Goal: Transaction & Acquisition: Purchase product/service

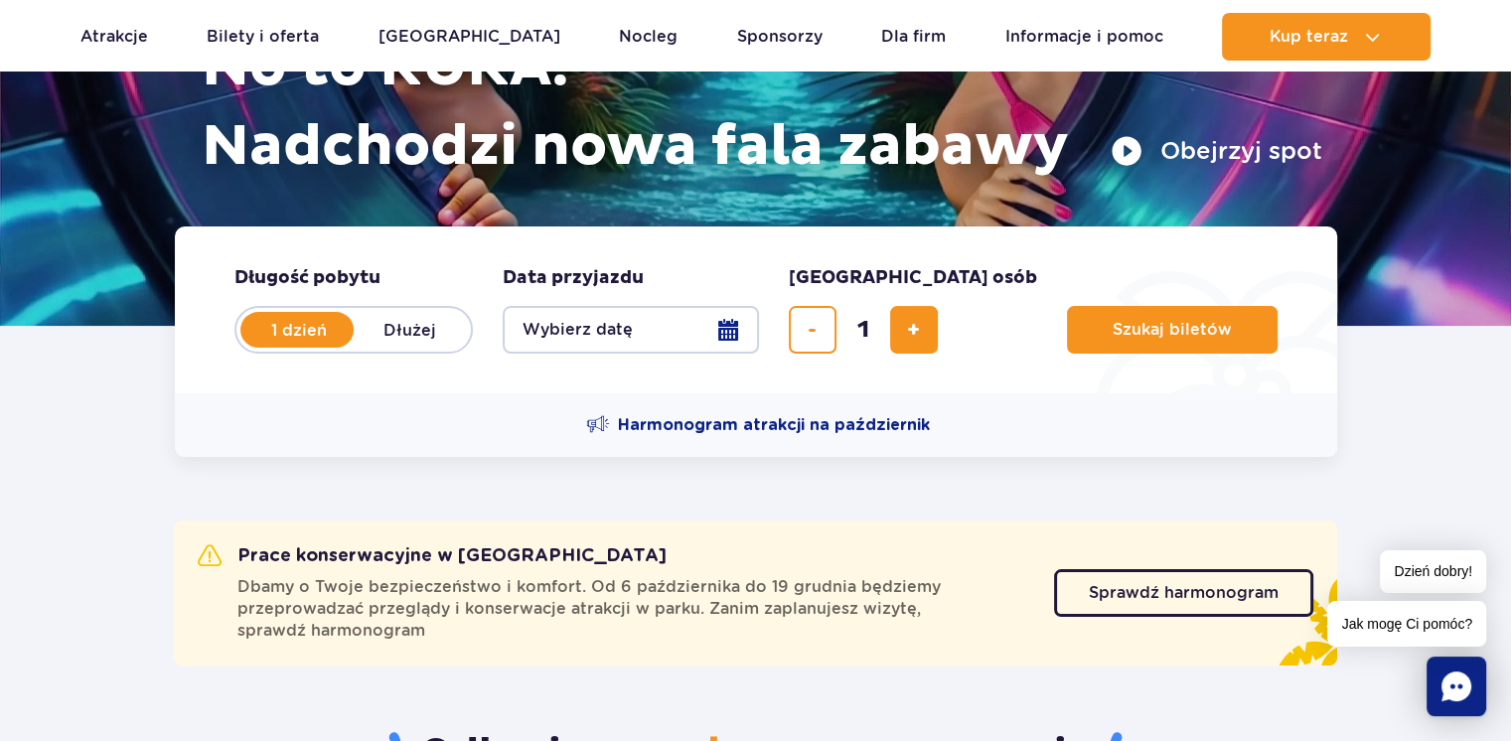
scroll to position [99, 0]
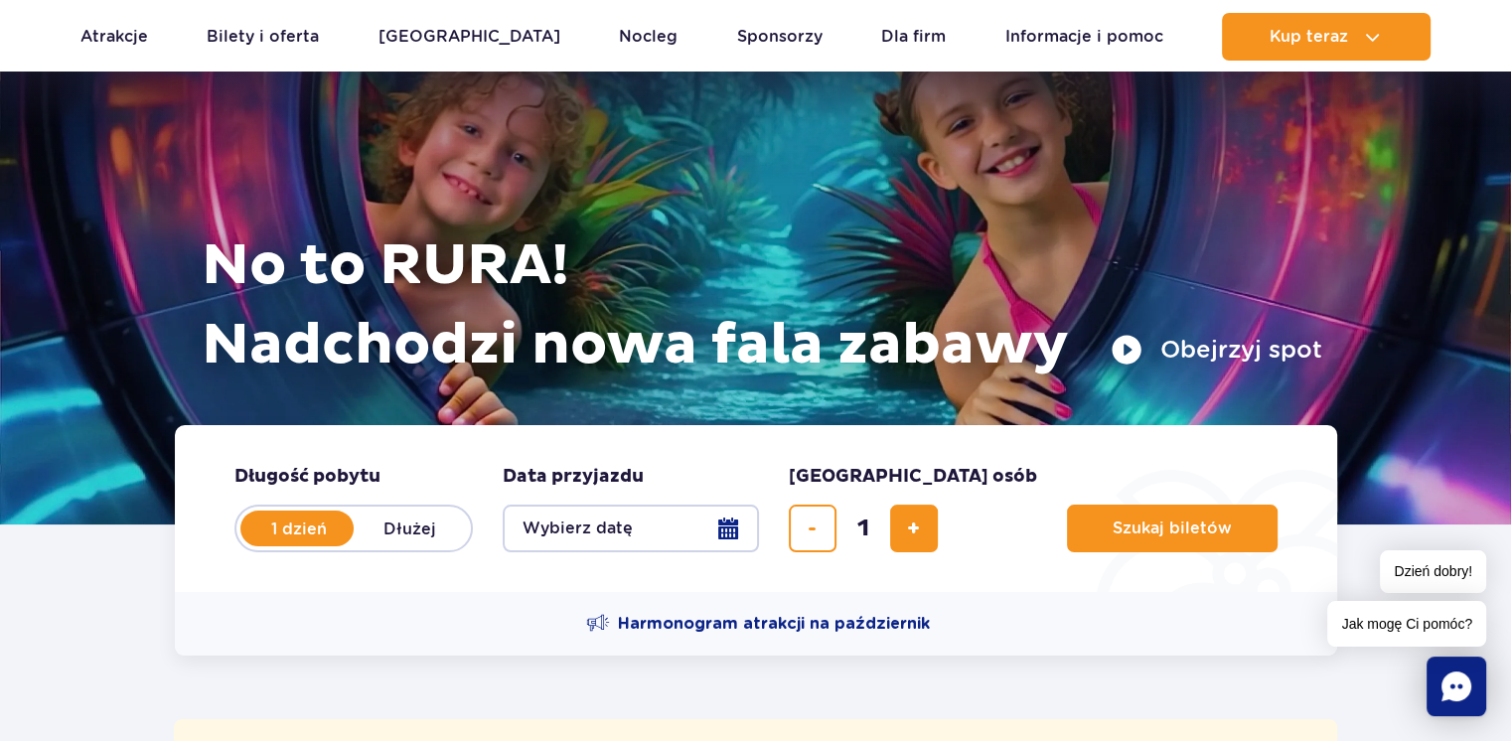
click at [727, 522] on button "Wybierz datę" at bounding box center [631, 529] width 256 height 48
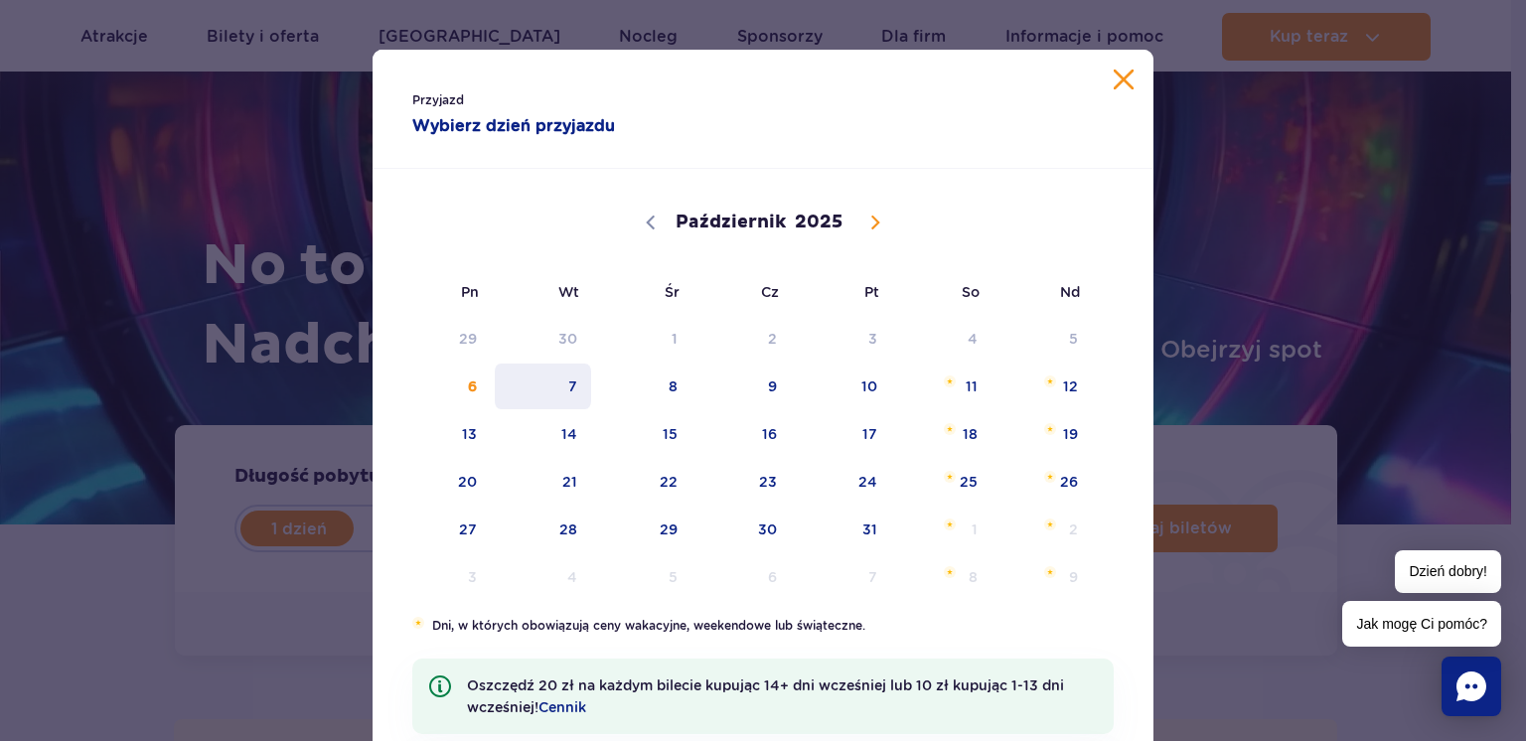
click at [564, 386] on span "7" at bounding box center [543, 387] width 100 height 46
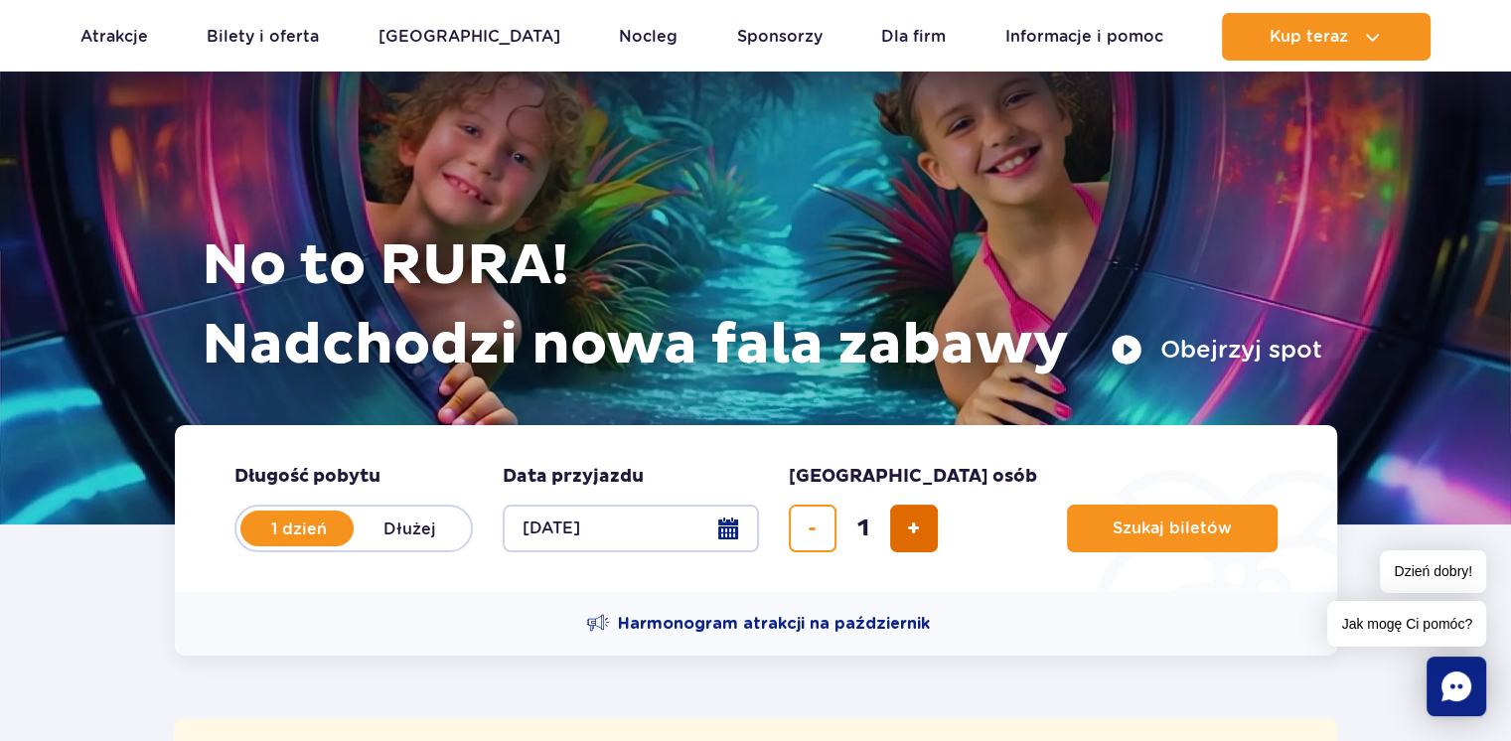
click at [934, 537] on button "dodaj bilet" at bounding box center [914, 529] width 48 height 48
type input "3"
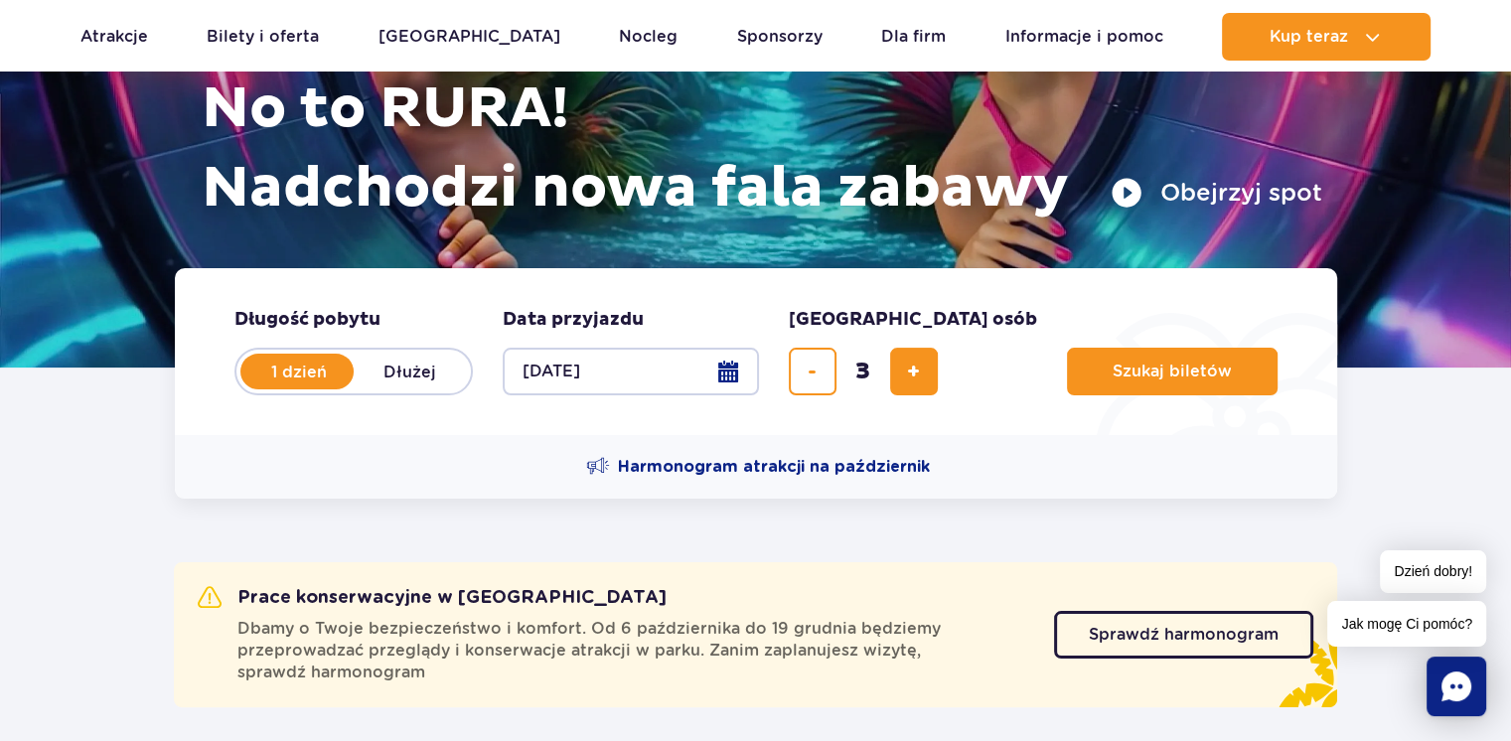
scroll to position [298, 0]
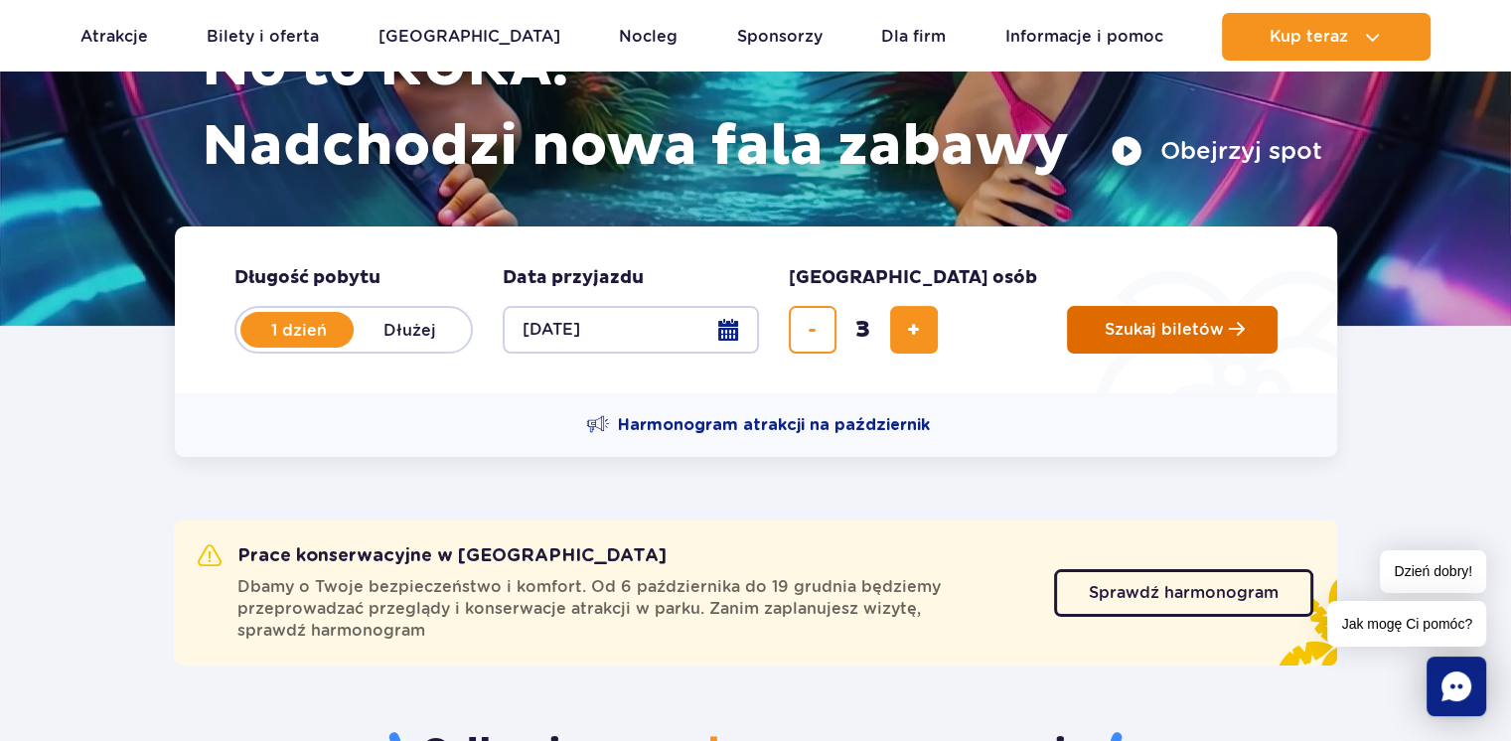
click at [1119, 328] on span "Szukaj biletów" at bounding box center [1163, 330] width 119 height 18
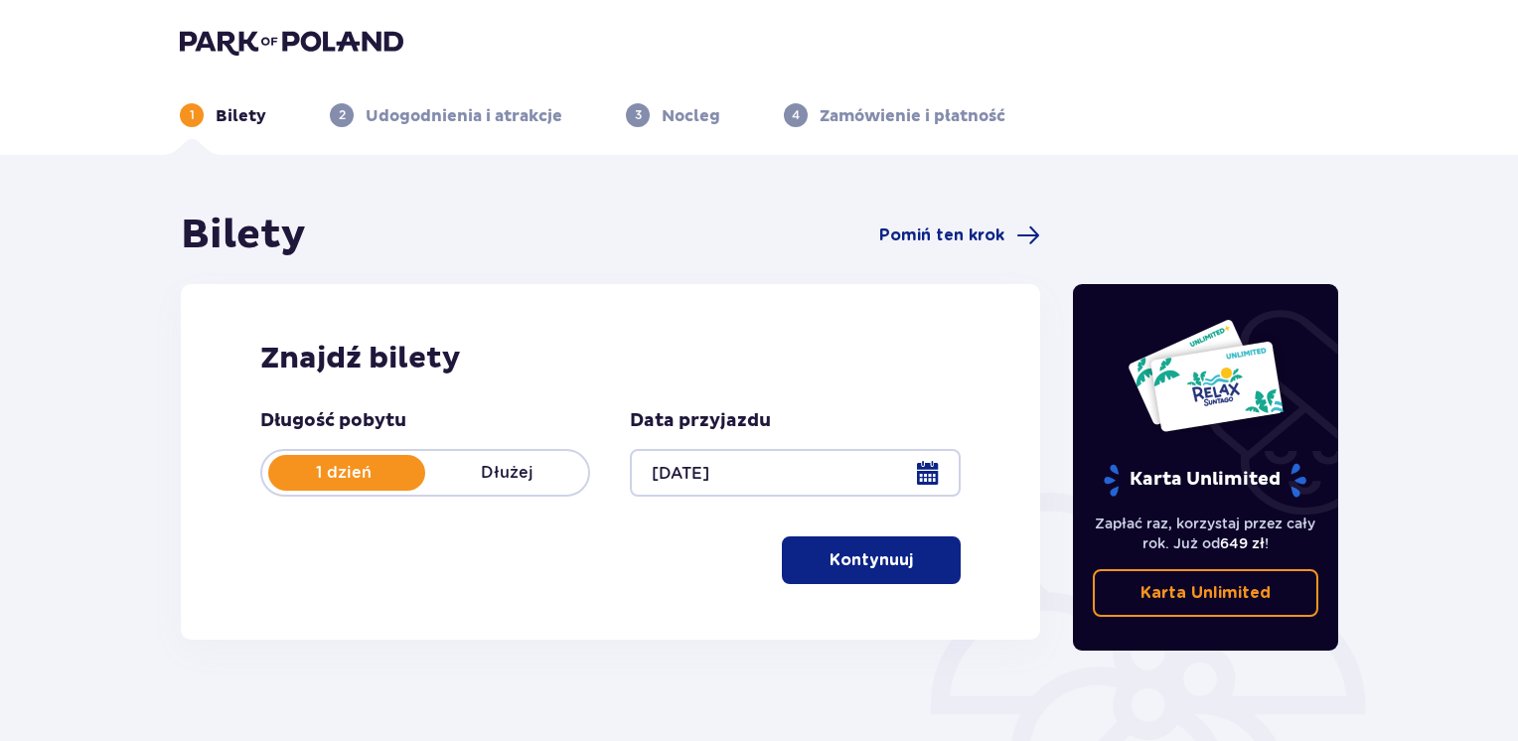
click at [914, 555] on span "button" at bounding box center [917, 560] width 24 height 24
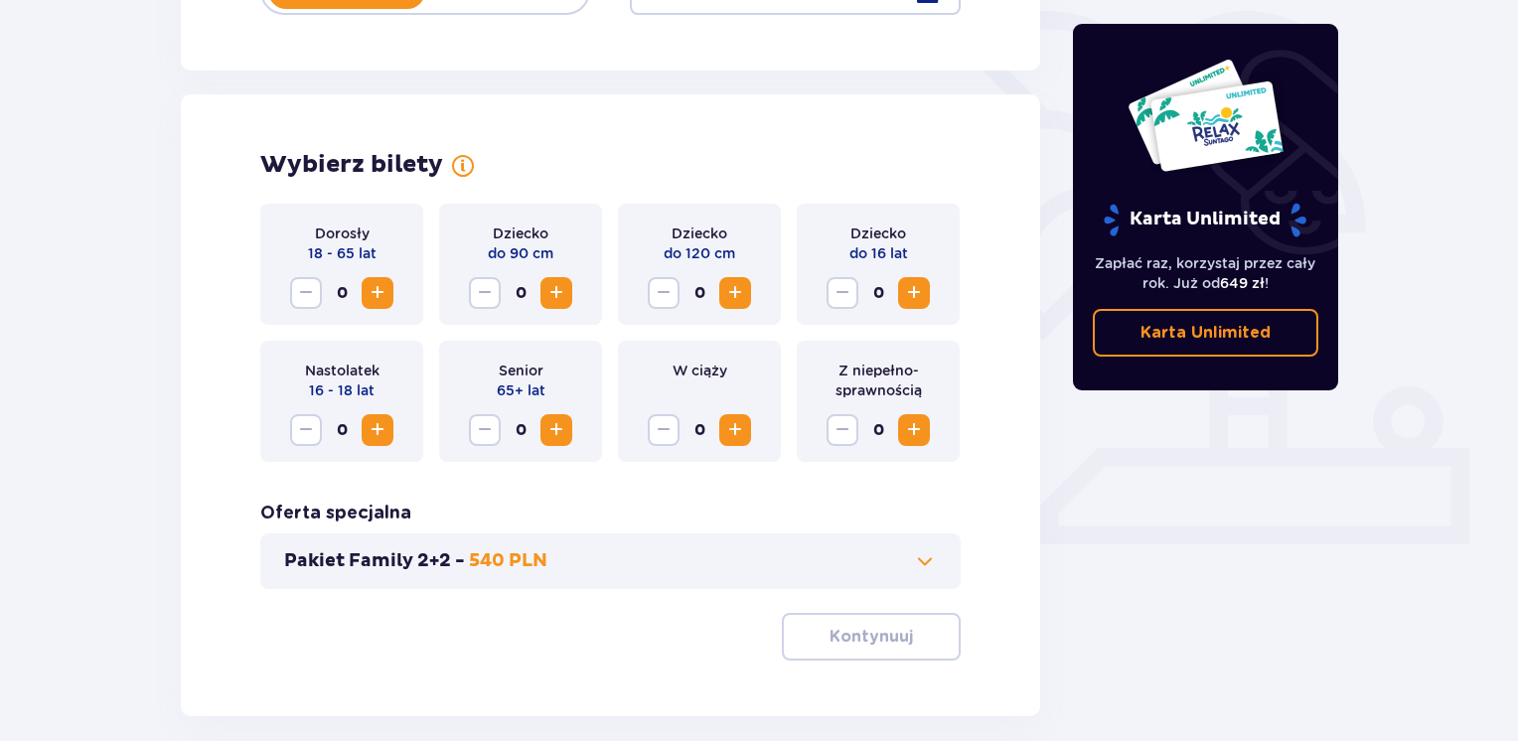
scroll to position [552, 0]
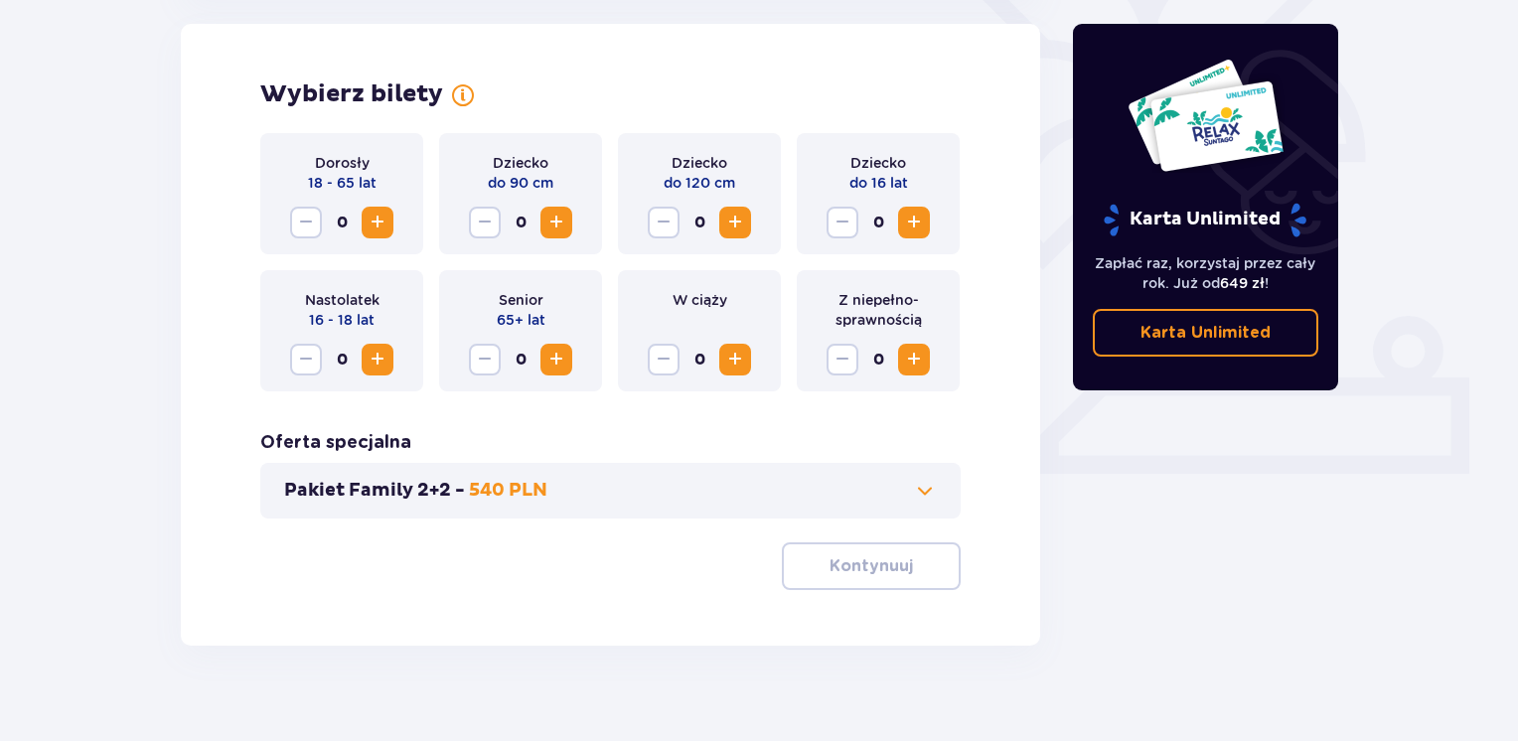
click at [364, 223] on button "Zwiększ" at bounding box center [378, 223] width 32 height 32
click at [555, 218] on span "Zwiększ" at bounding box center [556, 223] width 24 height 24
click at [852, 562] on p "Kontynuuj" at bounding box center [870, 566] width 83 height 22
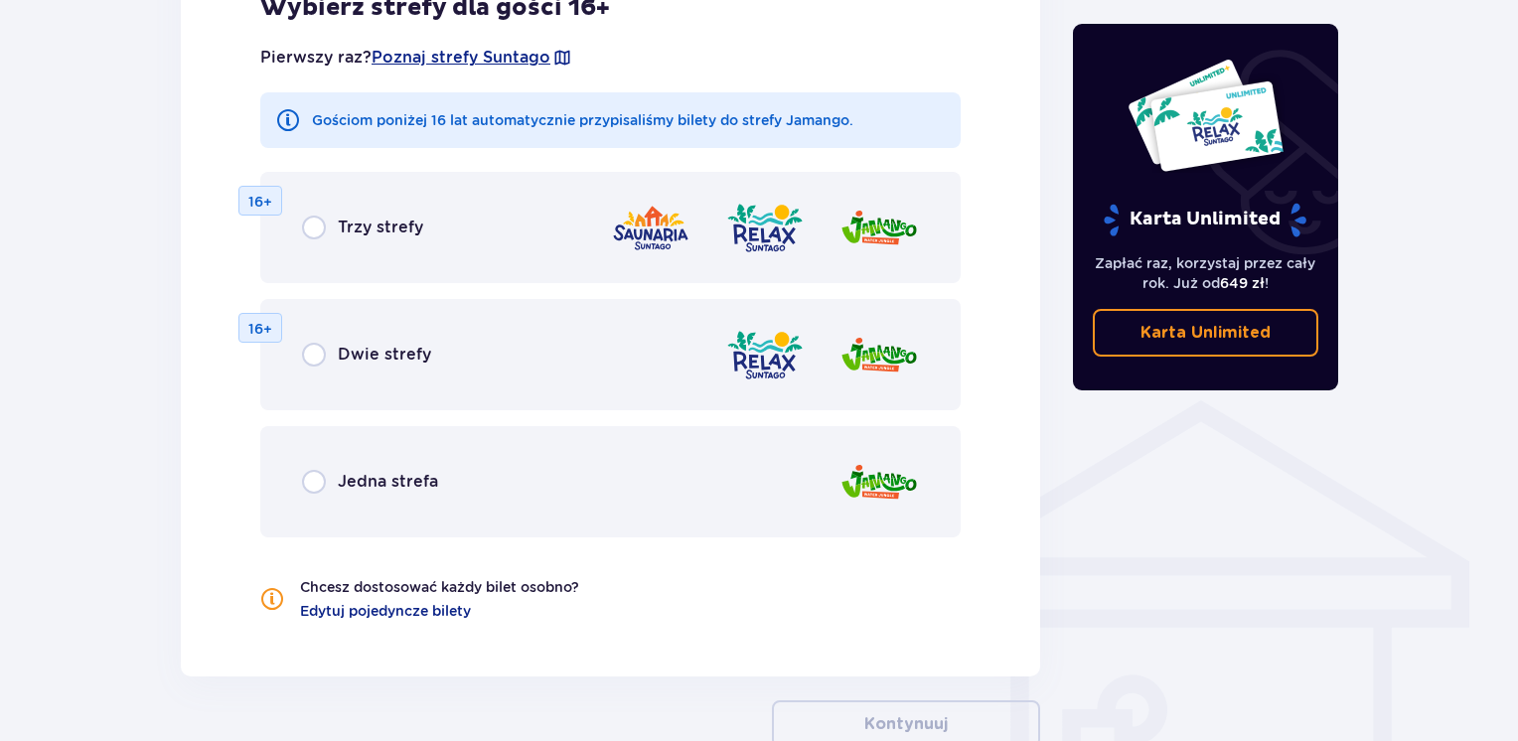
scroll to position [942, 0]
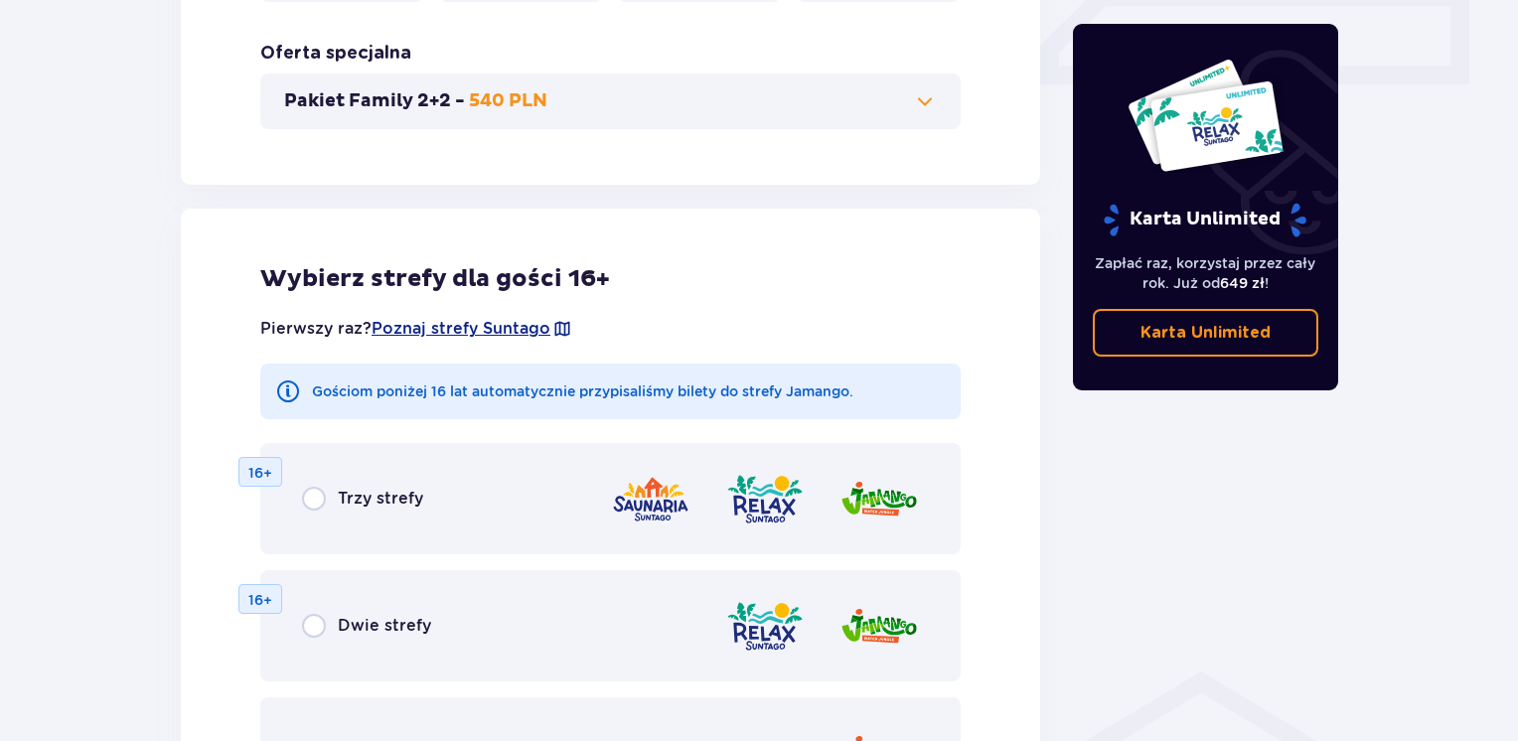
click at [344, 505] on span "Trzy strefy" at bounding box center [380, 499] width 85 height 22
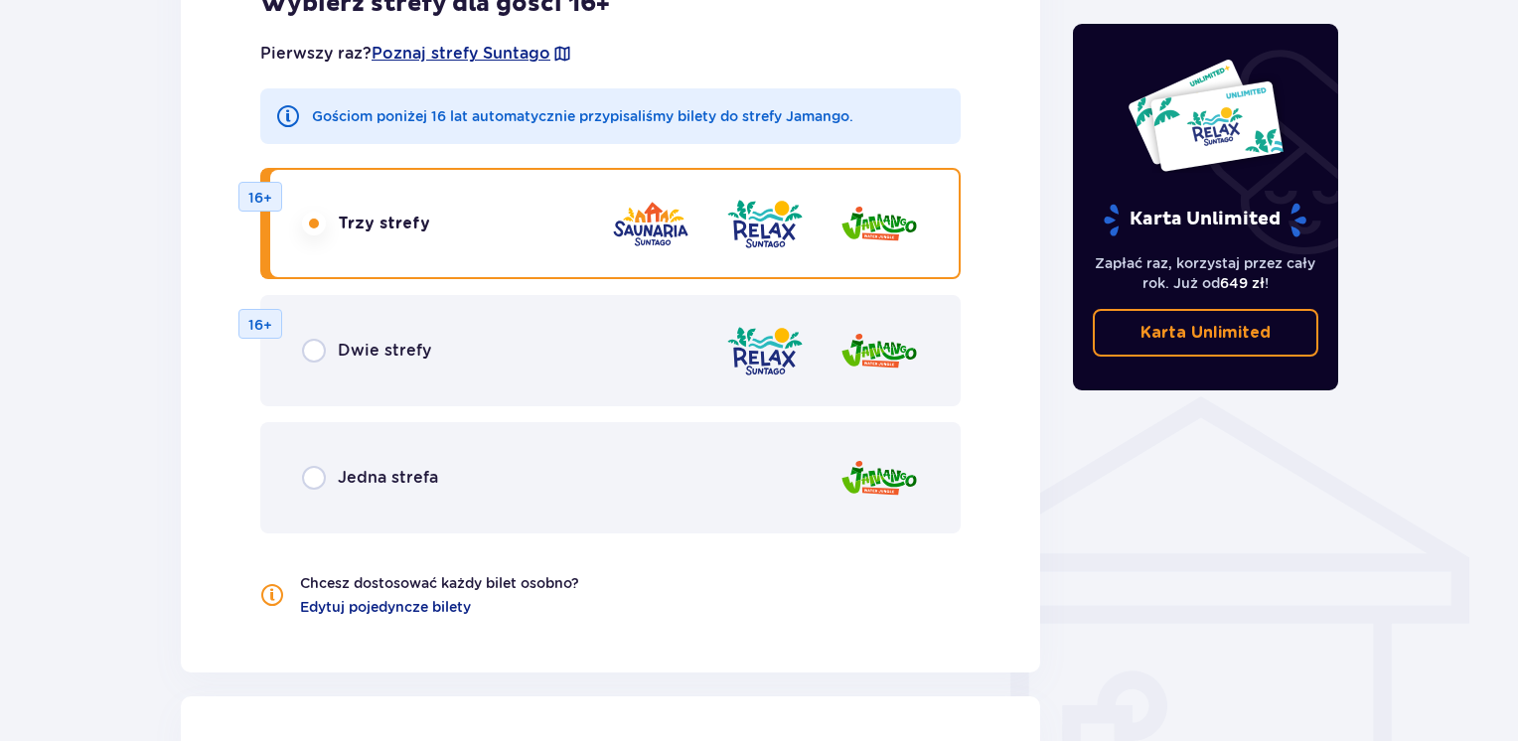
scroll to position [1170, 0]
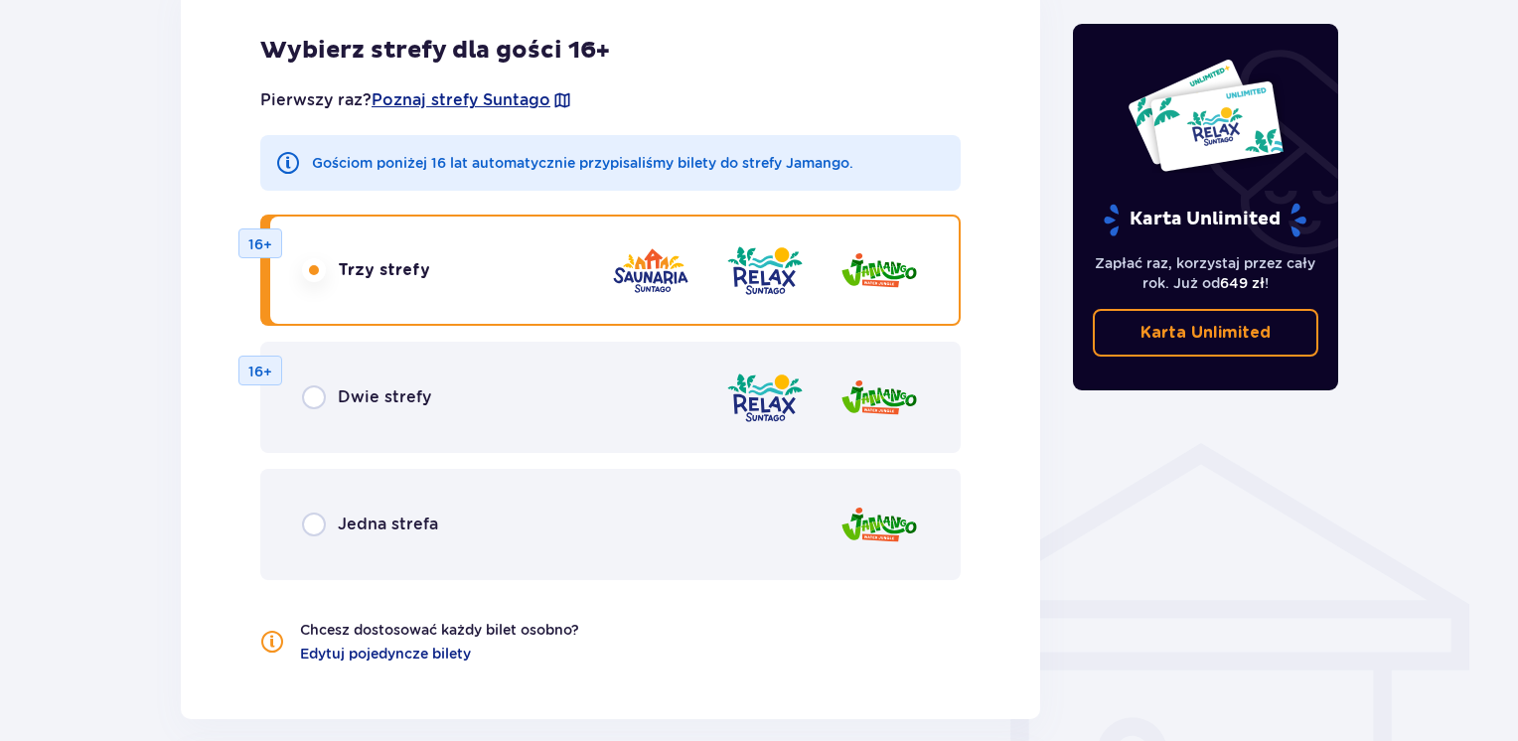
click at [547, 501] on div "Jedna strefa" at bounding box center [610, 524] width 700 height 111
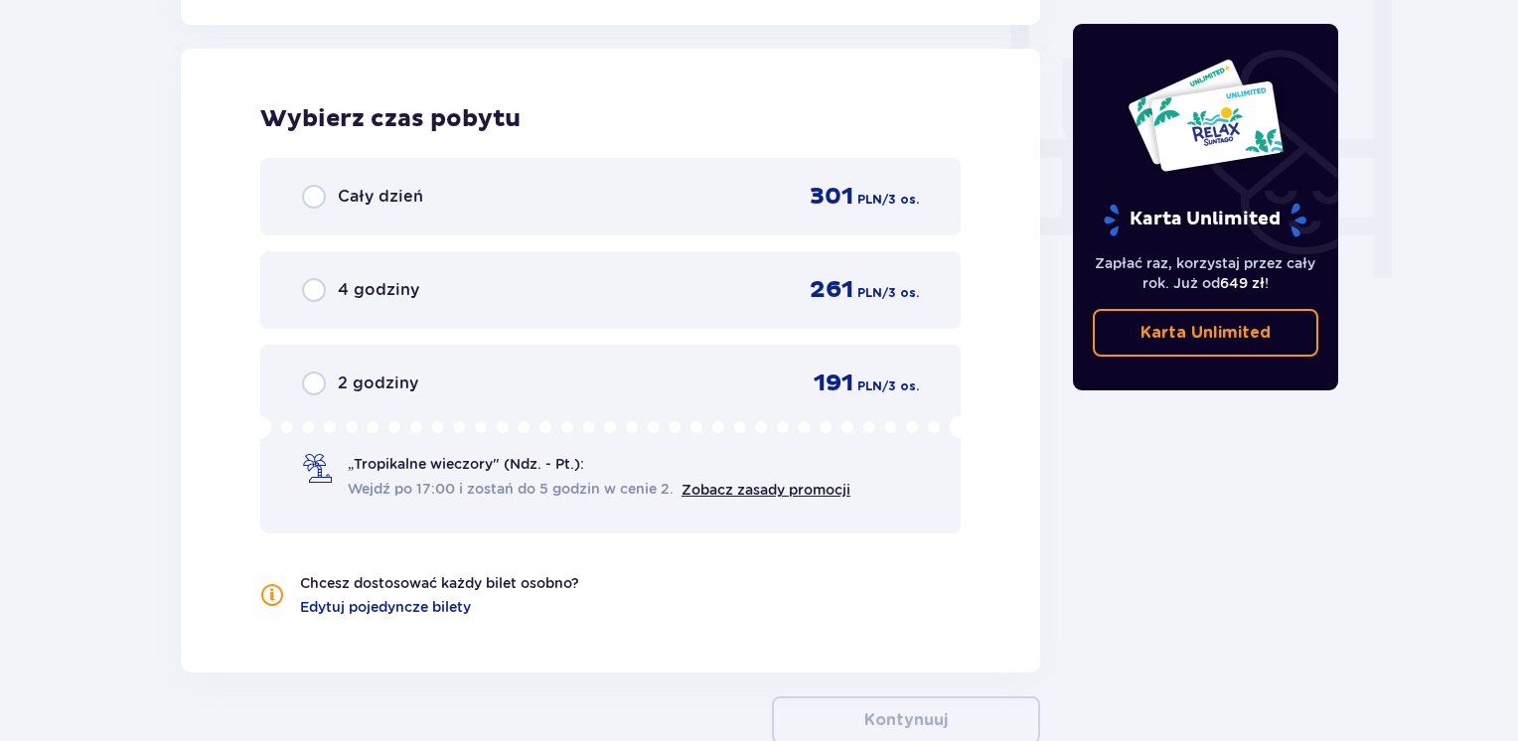
scroll to position [1865, 0]
click at [410, 204] on span "Cały dzień" at bounding box center [380, 196] width 85 height 22
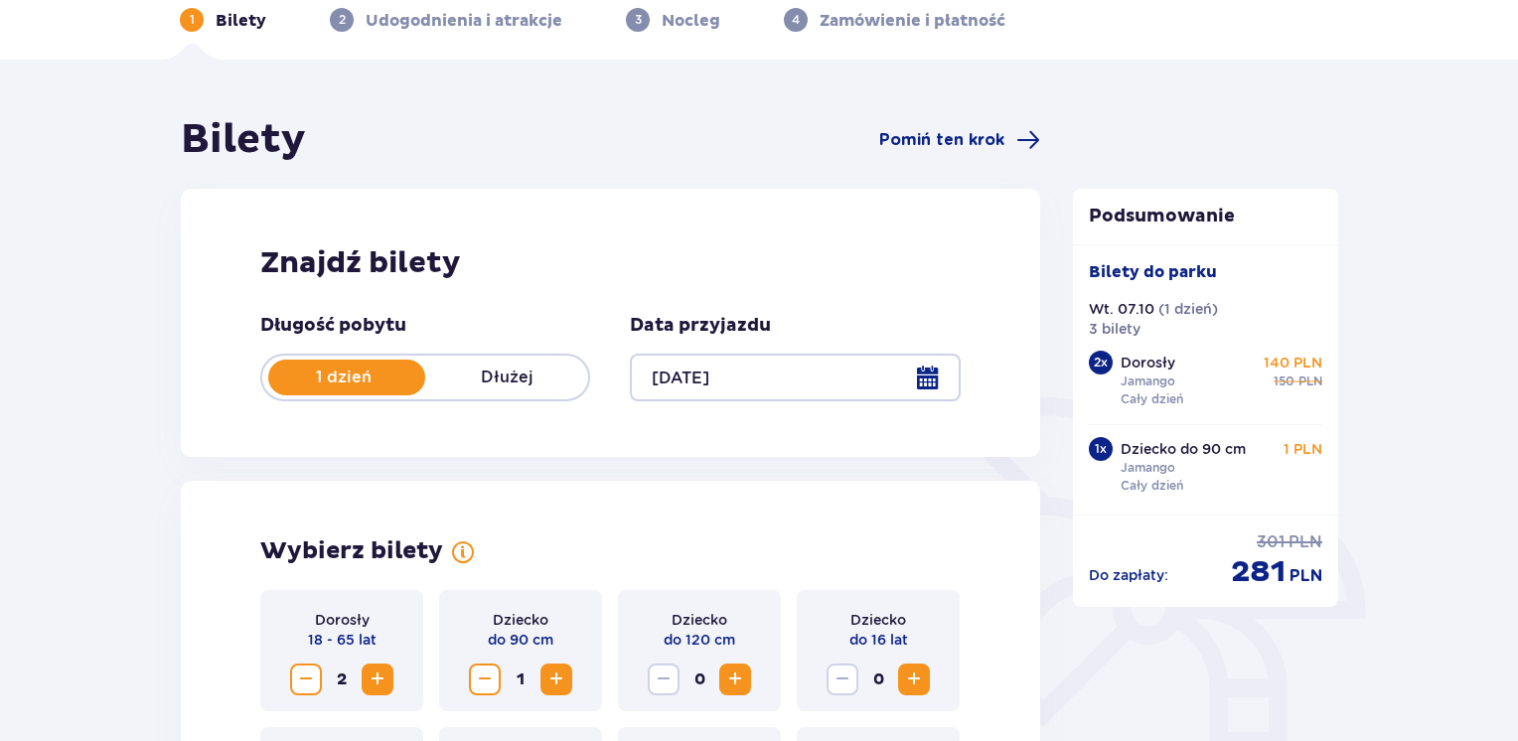
scroll to position [0, 0]
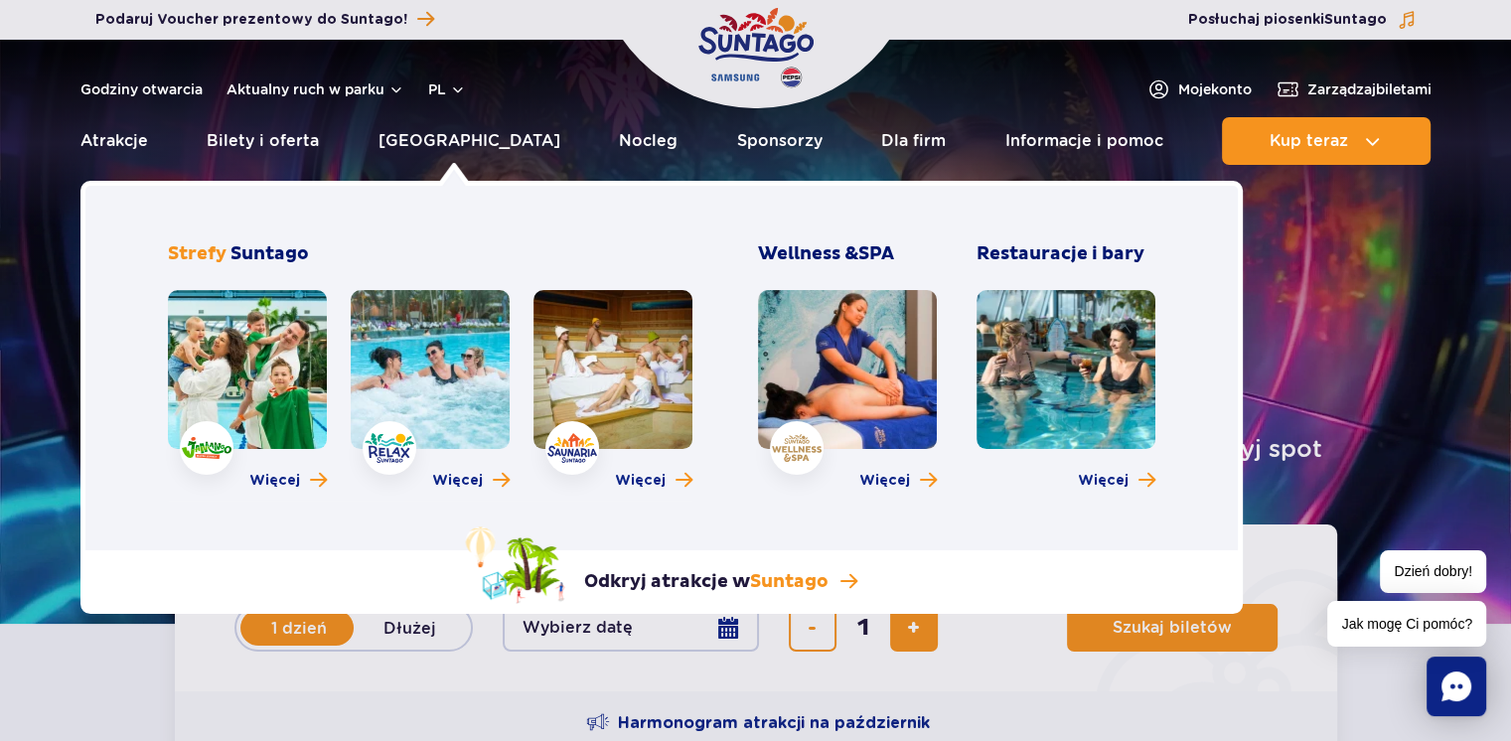
click at [245, 398] on link at bounding box center [247, 369] width 159 height 159
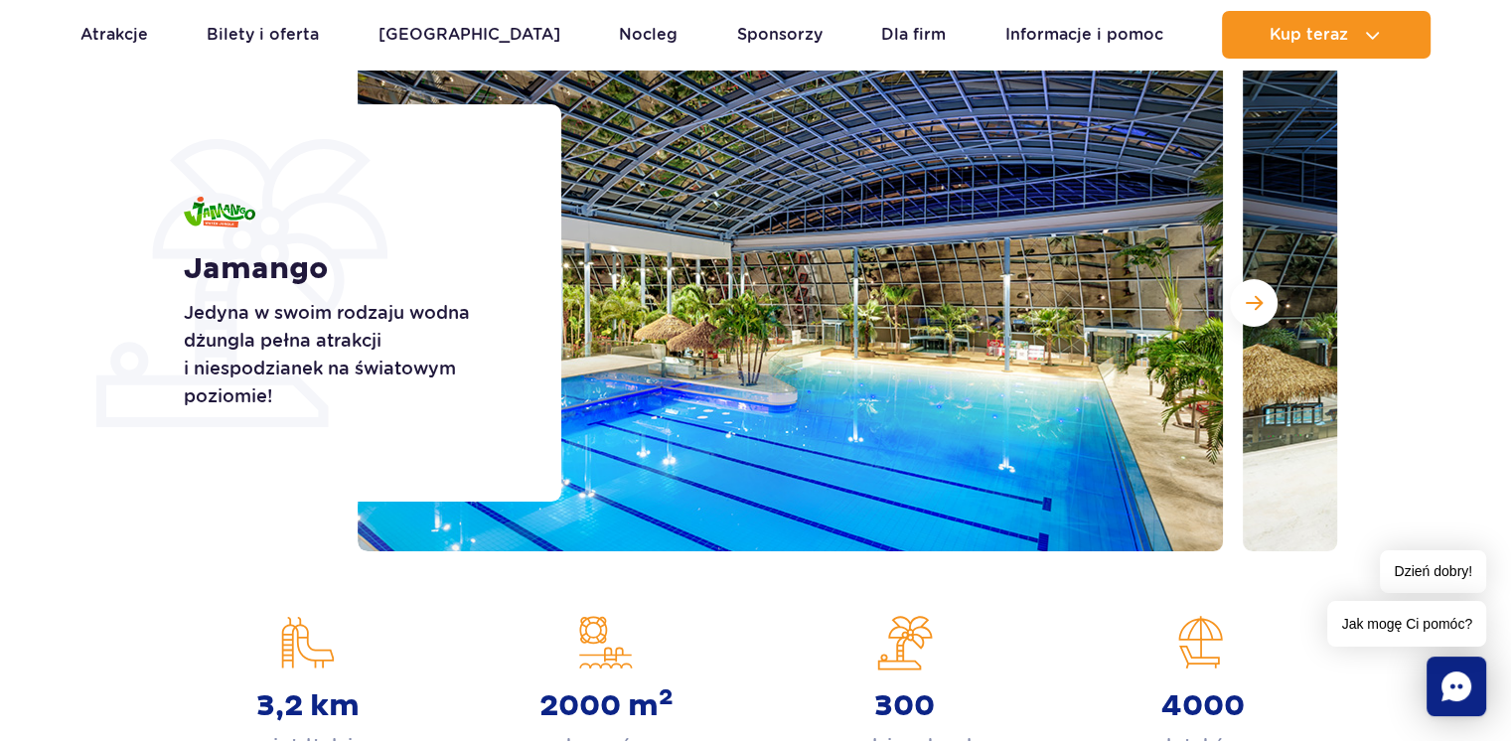
scroll to position [298, 0]
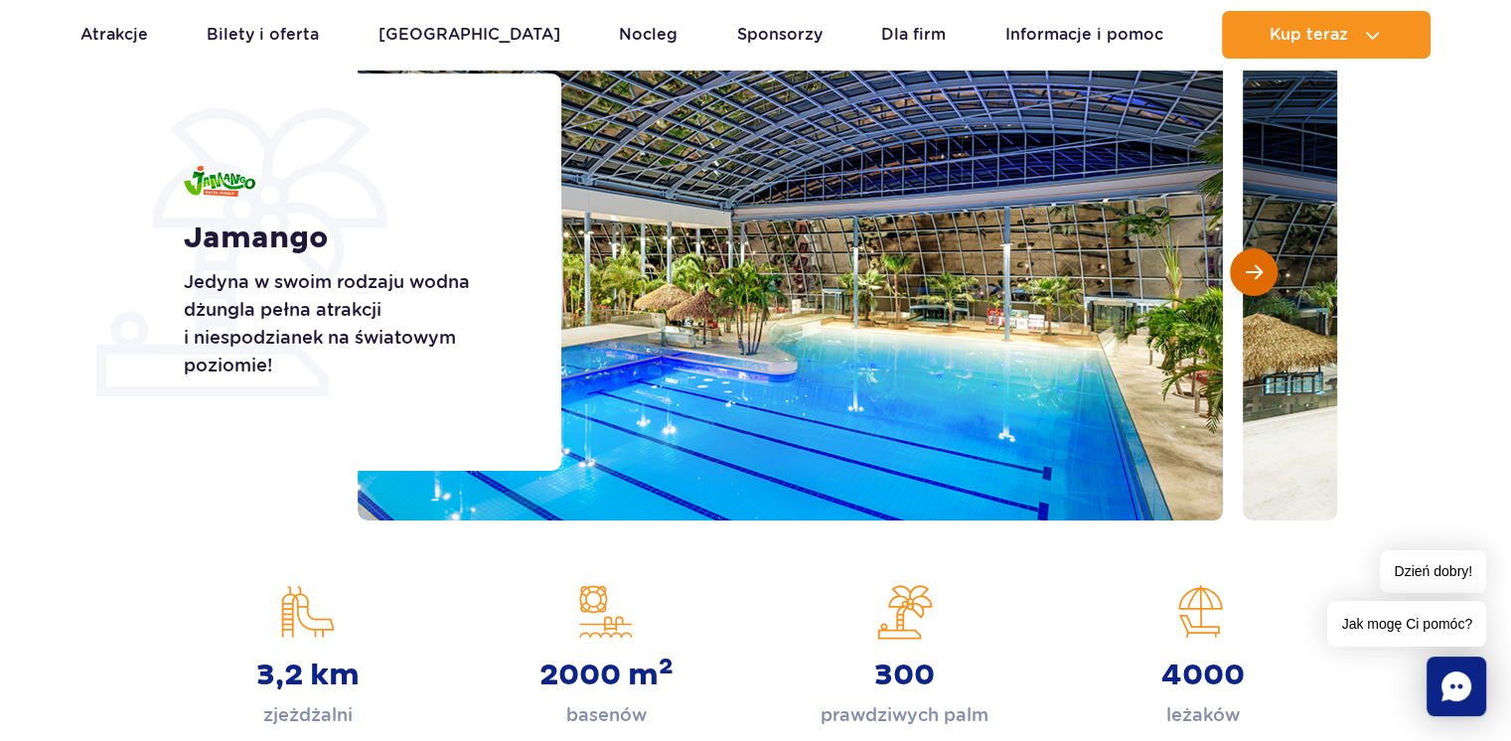
click at [1253, 266] on span "Następny slajd" at bounding box center [1253, 272] width 17 height 18
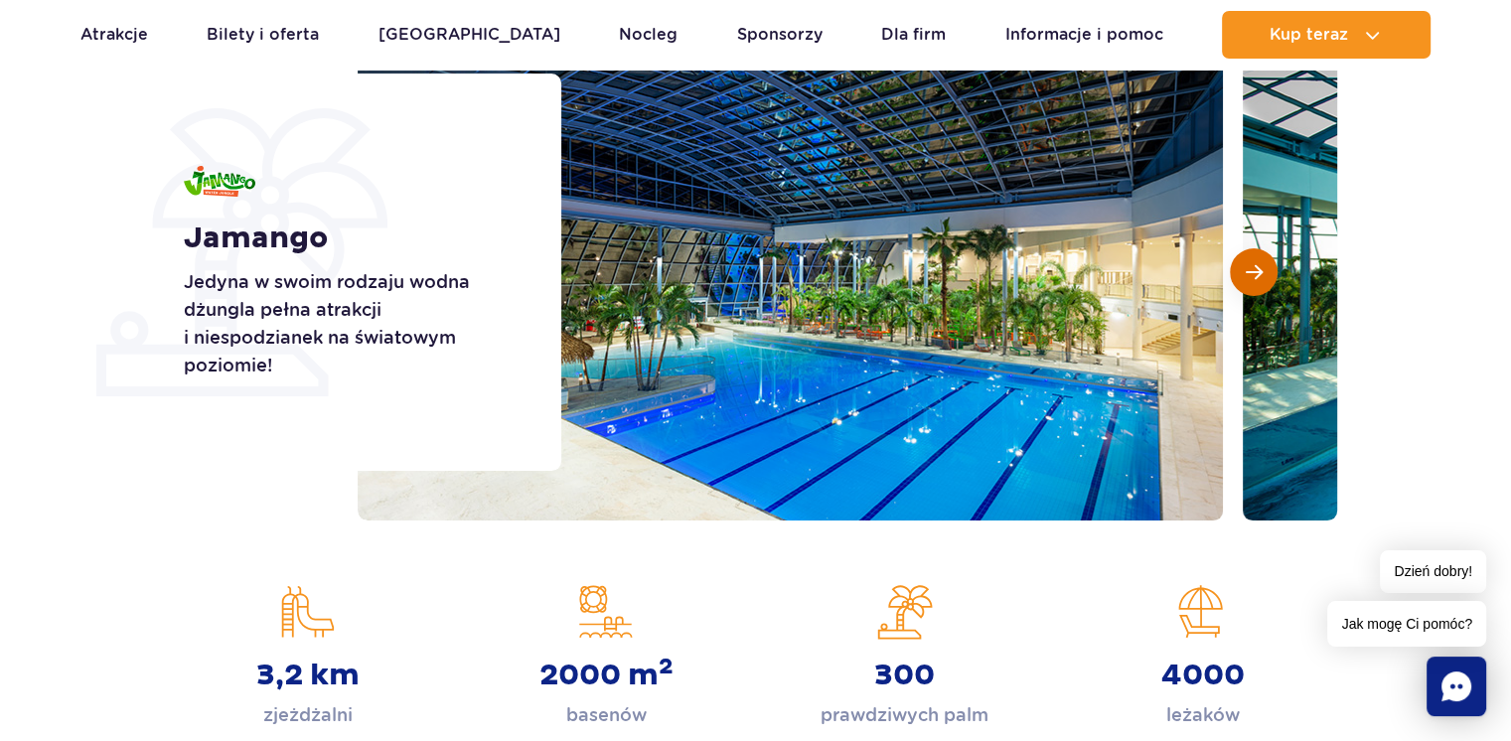
click at [1253, 266] on span "Następny slajd" at bounding box center [1253, 272] width 17 height 18
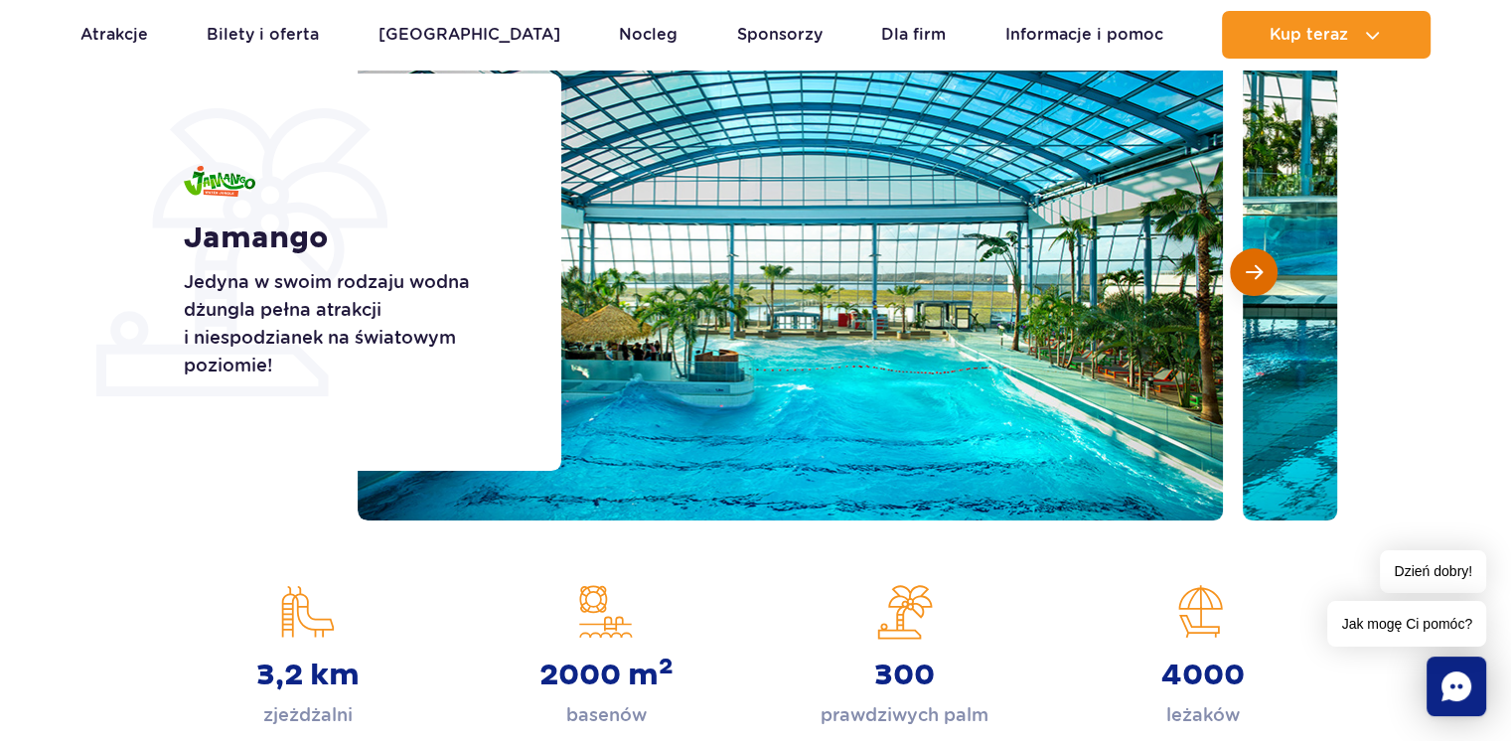
click at [1253, 266] on span "Następny slajd" at bounding box center [1253, 272] width 17 height 18
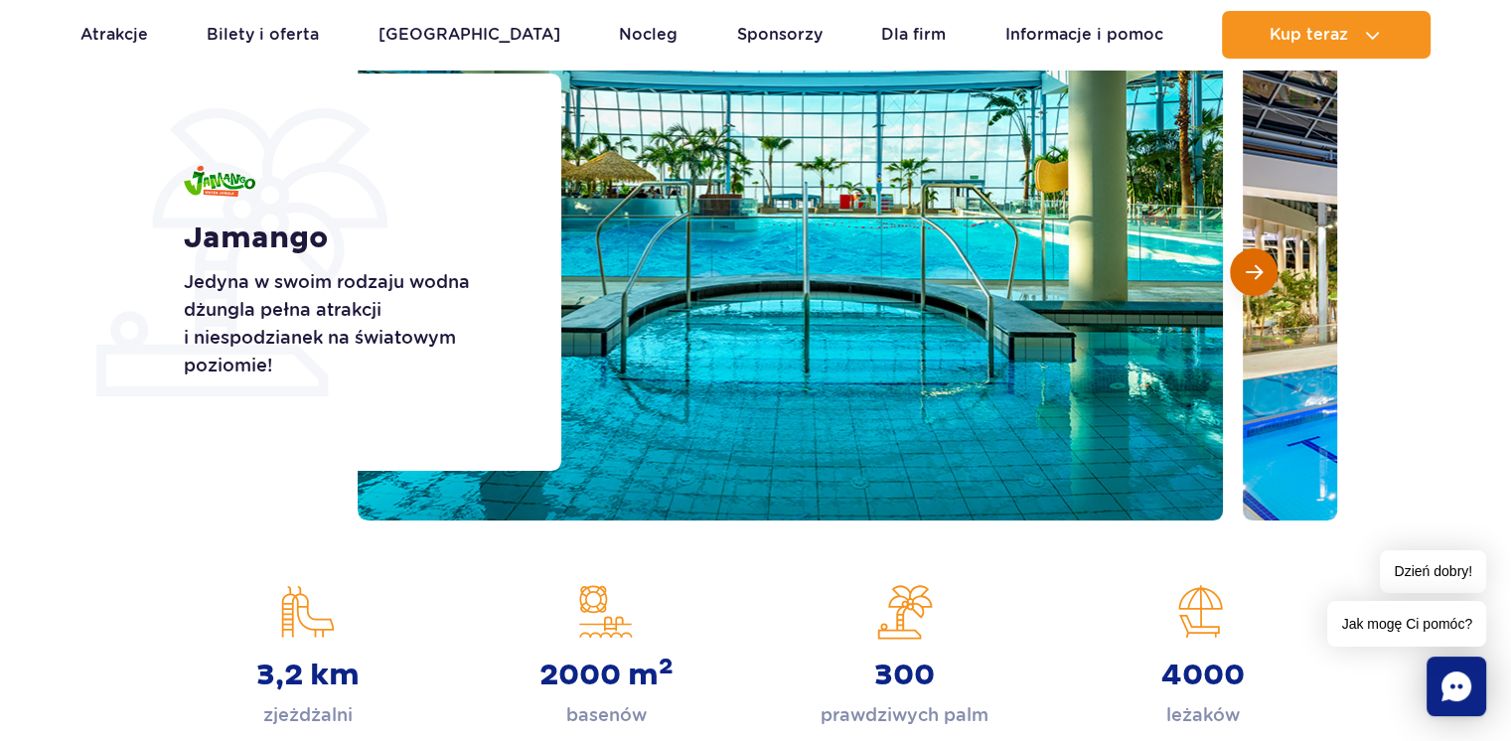
click at [1266, 263] on button "Następny slajd" at bounding box center [1254, 272] width 48 height 48
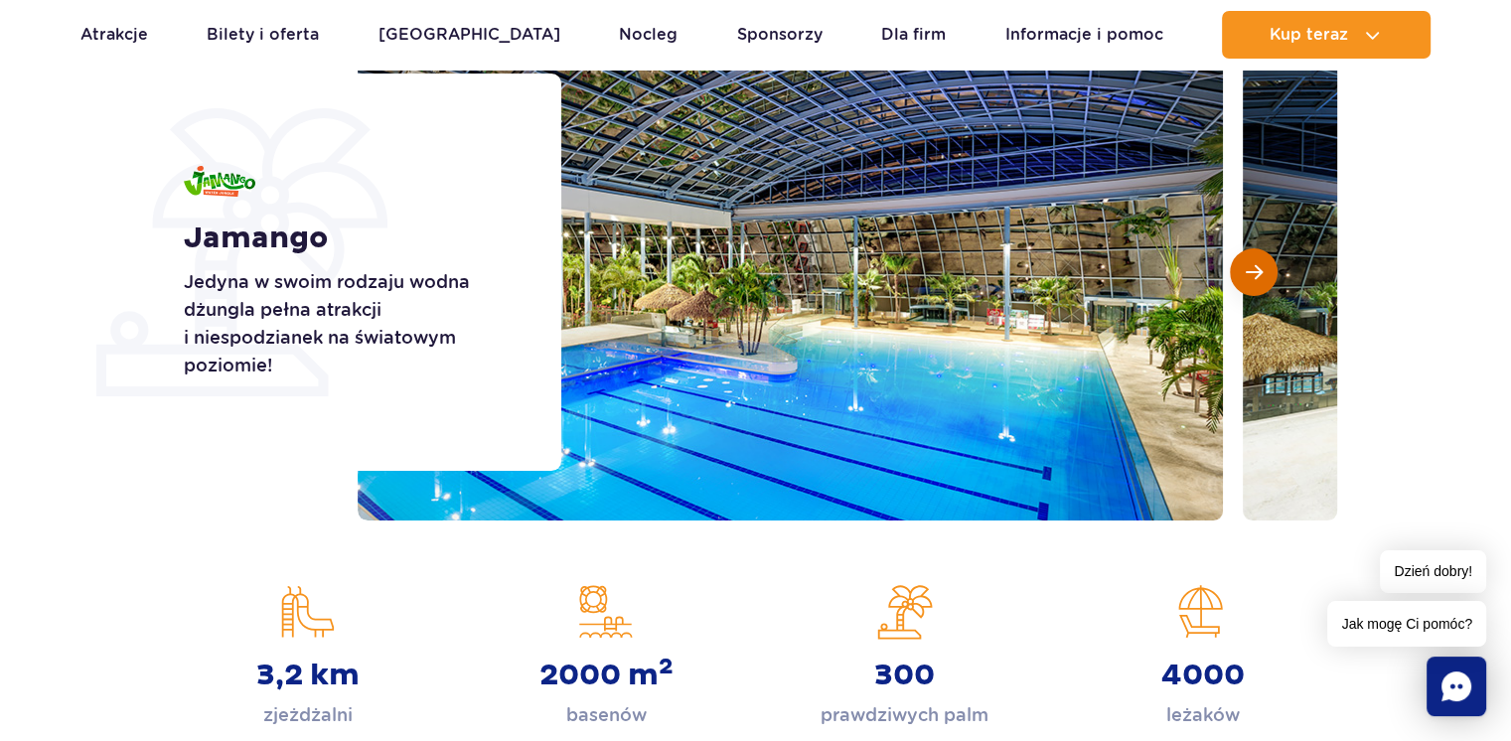
click at [1263, 261] on button "Następny slajd" at bounding box center [1254, 272] width 48 height 48
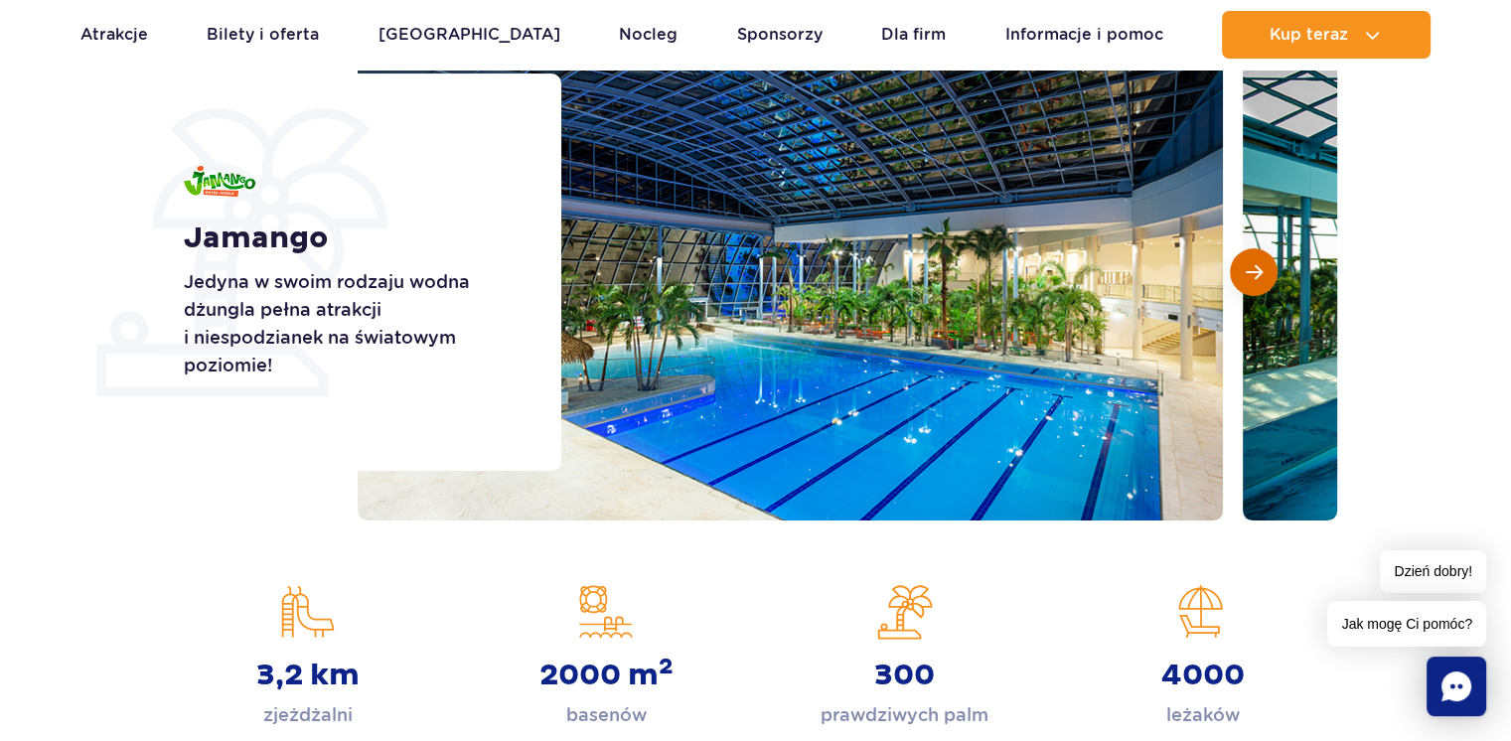
click at [1263, 261] on button "Następny slajd" at bounding box center [1254, 272] width 48 height 48
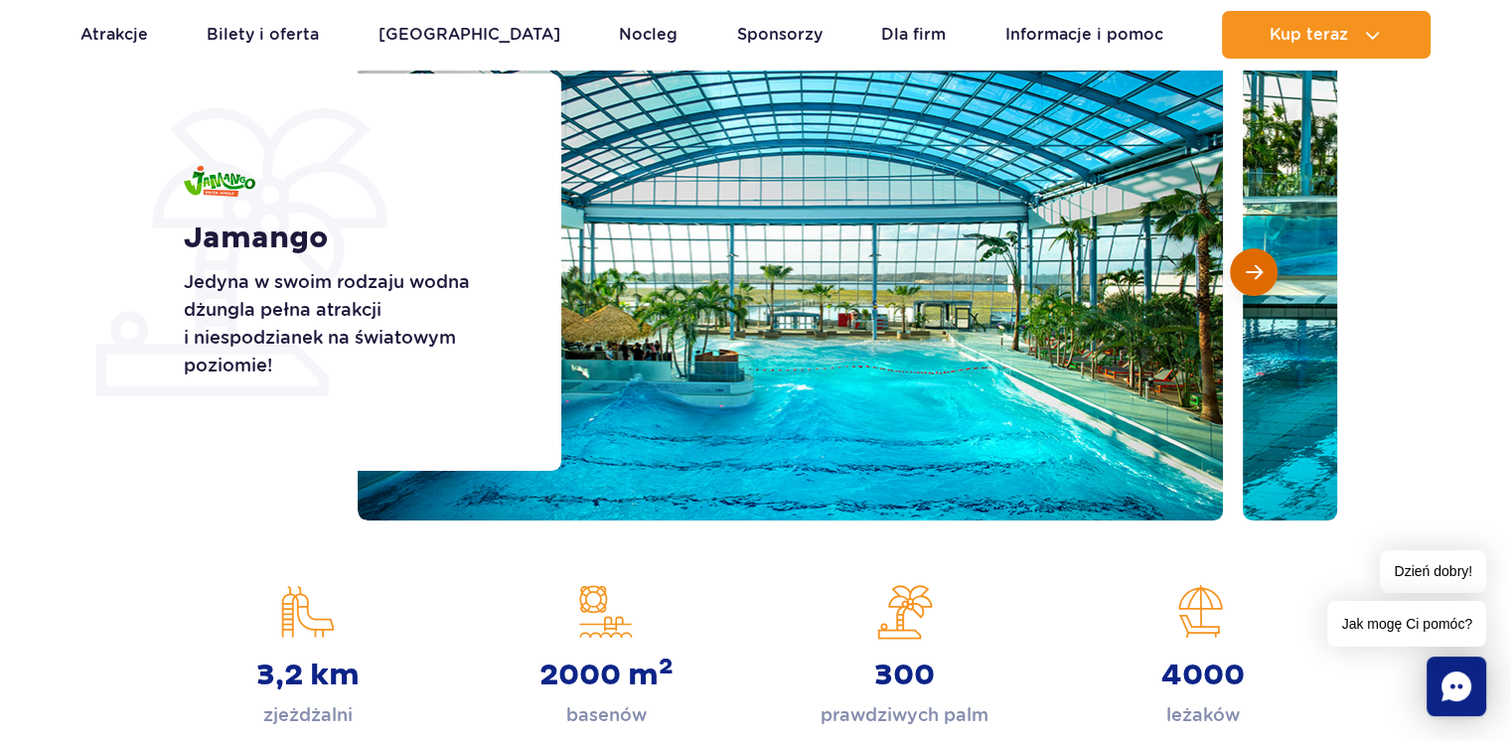
click at [1263, 261] on button "Następny slajd" at bounding box center [1254, 272] width 48 height 48
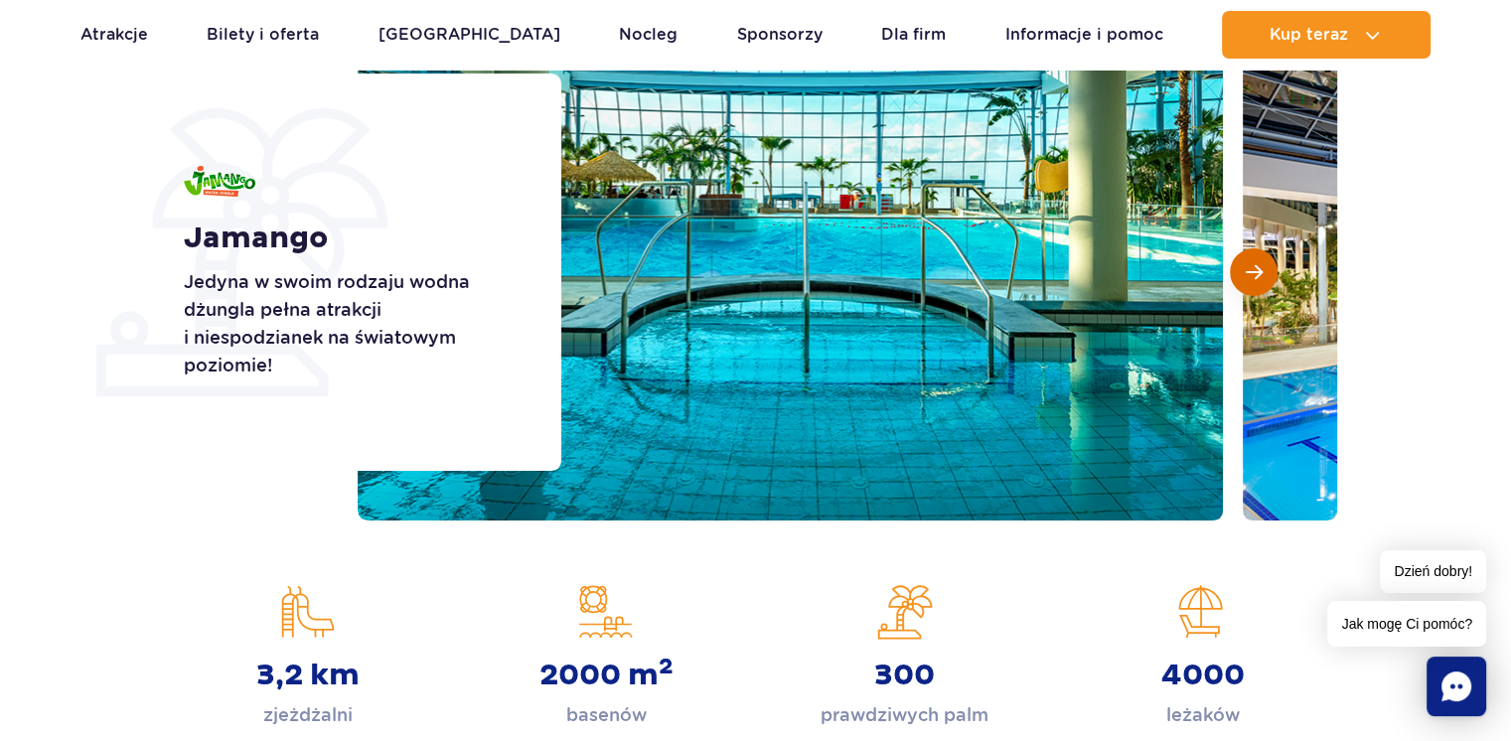
click at [1263, 261] on button "Następny slajd" at bounding box center [1254, 272] width 48 height 48
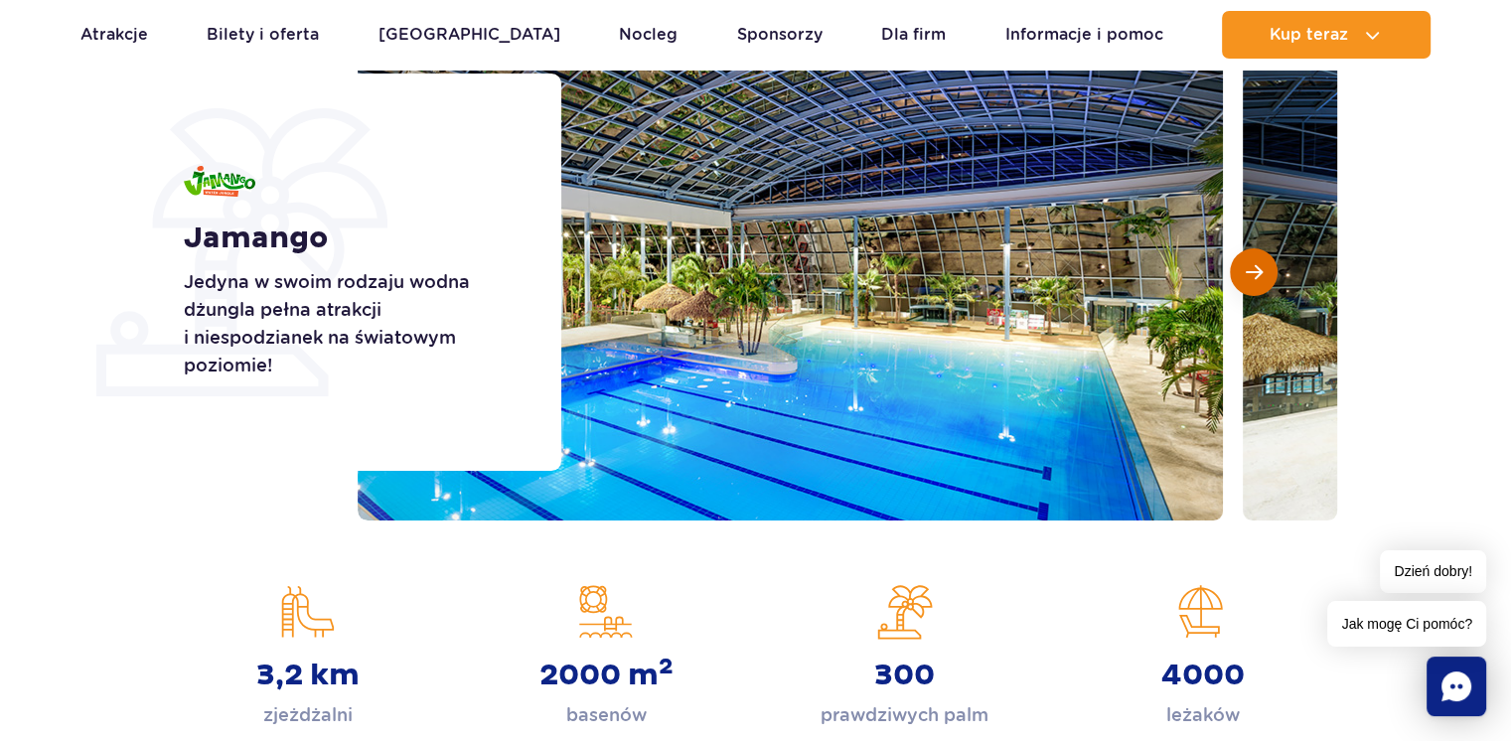
click at [1263, 261] on button "Następny slajd" at bounding box center [1254, 272] width 48 height 48
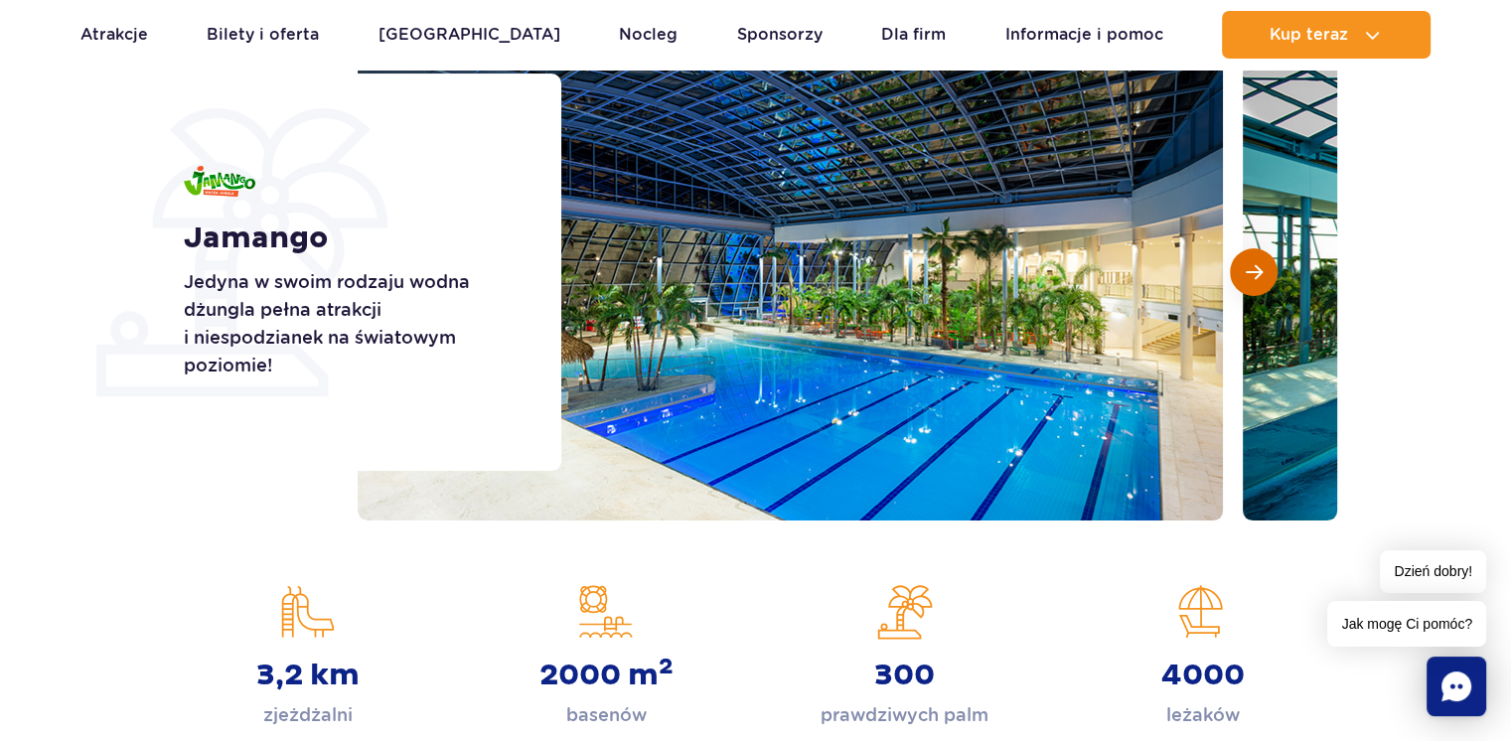
click at [1263, 261] on button "Następny slajd" at bounding box center [1254, 272] width 48 height 48
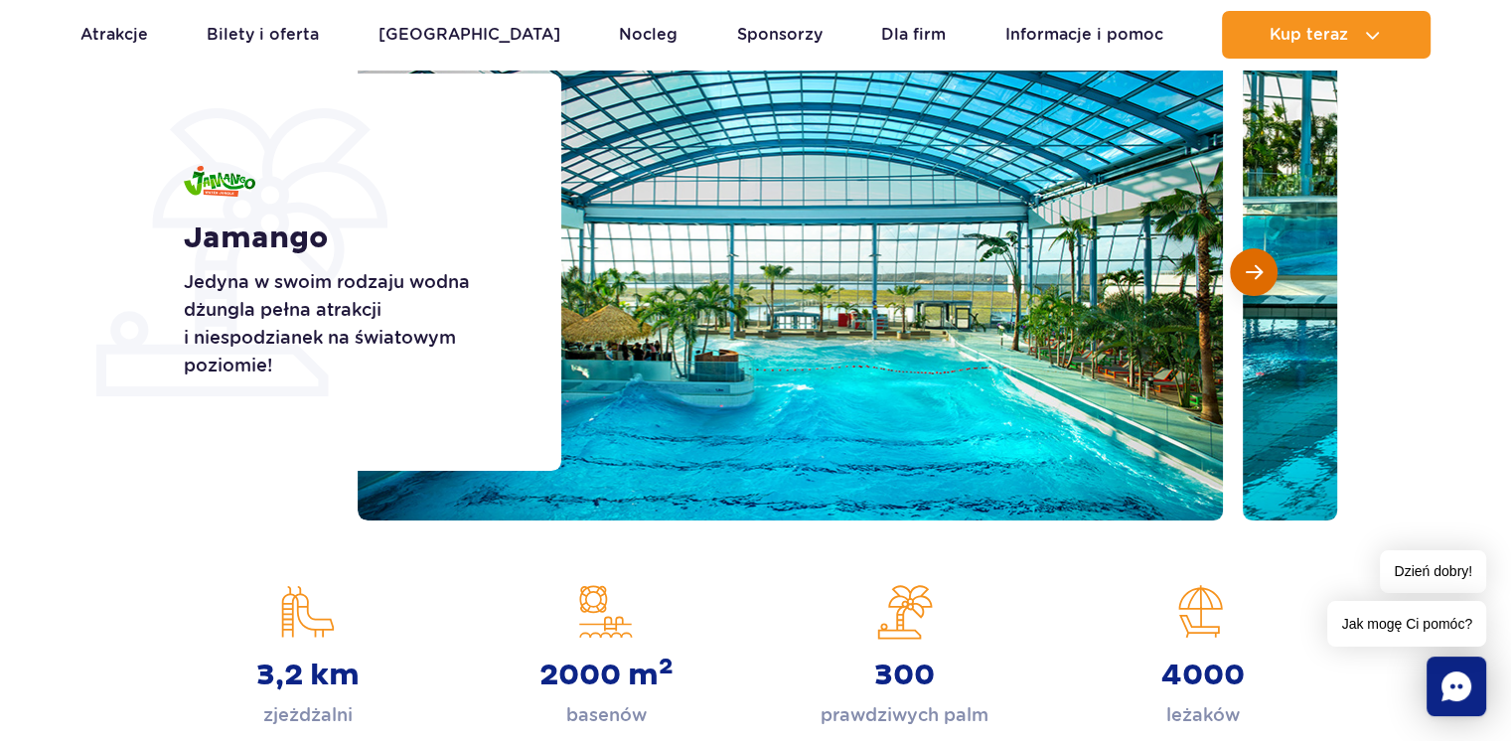
click at [1263, 261] on button "Następny slajd" at bounding box center [1254, 272] width 48 height 48
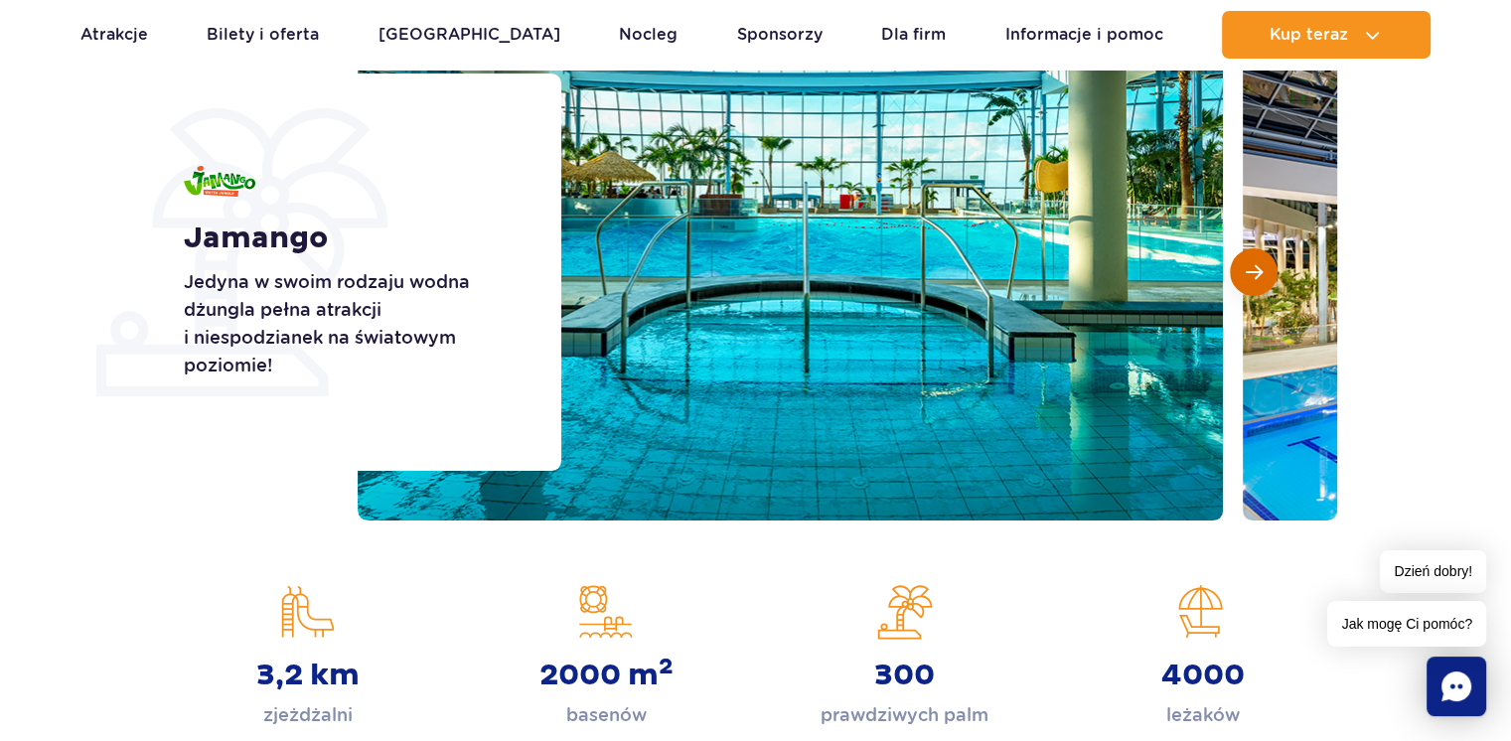
click at [1263, 261] on button "Następny slajd" at bounding box center [1254, 272] width 48 height 48
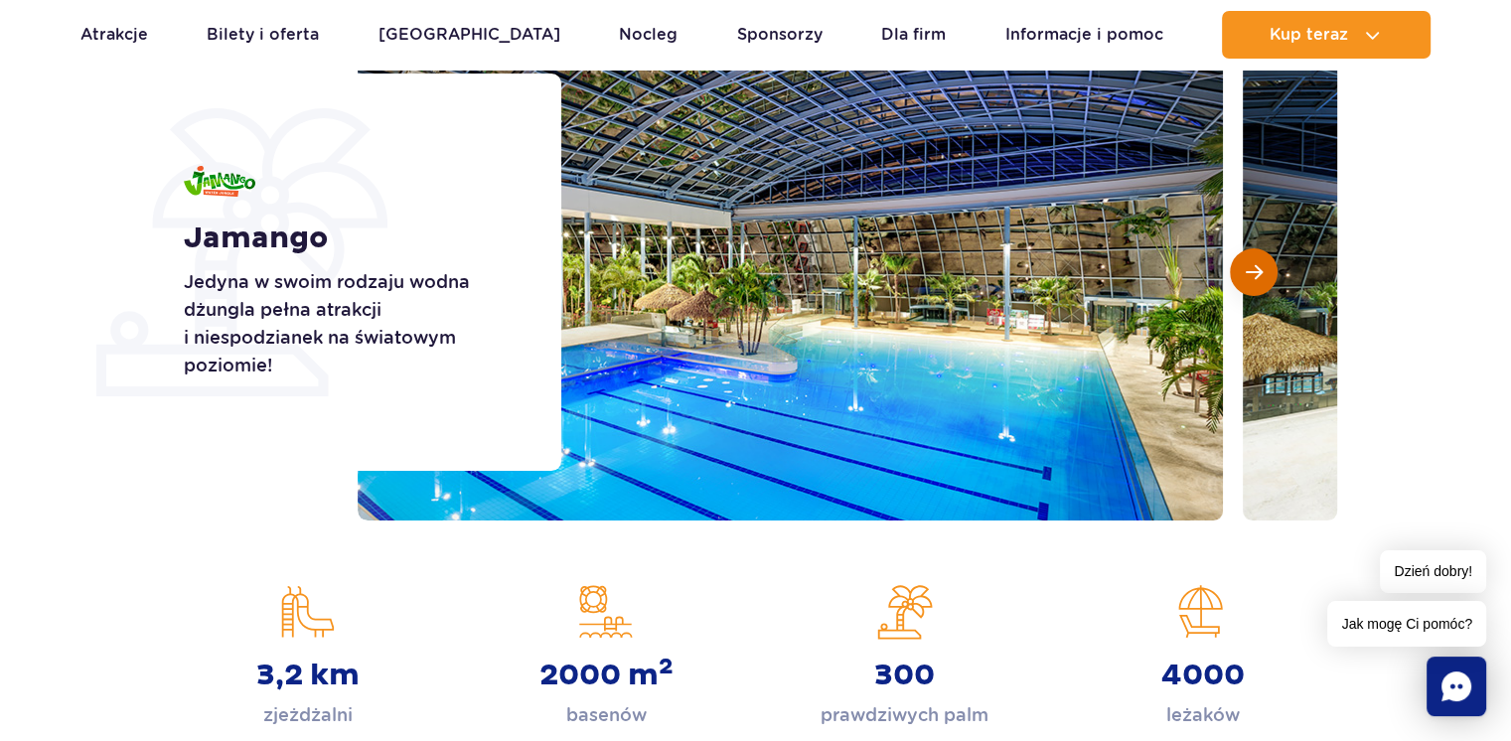
click at [1263, 261] on button "Następny slajd" at bounding box center [1254, 272] width 48 height 48
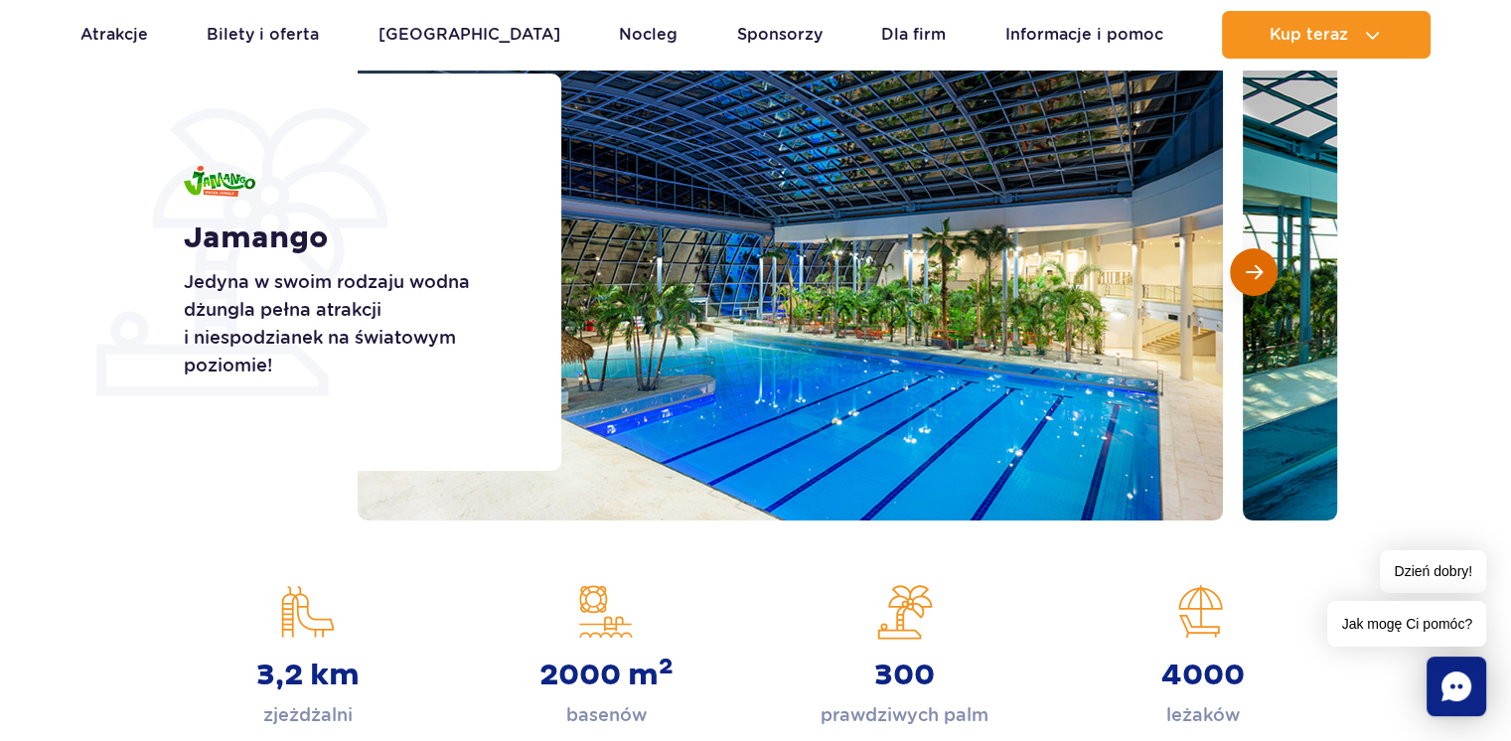
click at [1263, 261] on button "Następny slajd" at bounding box center [1254, 272] width 48 height 48
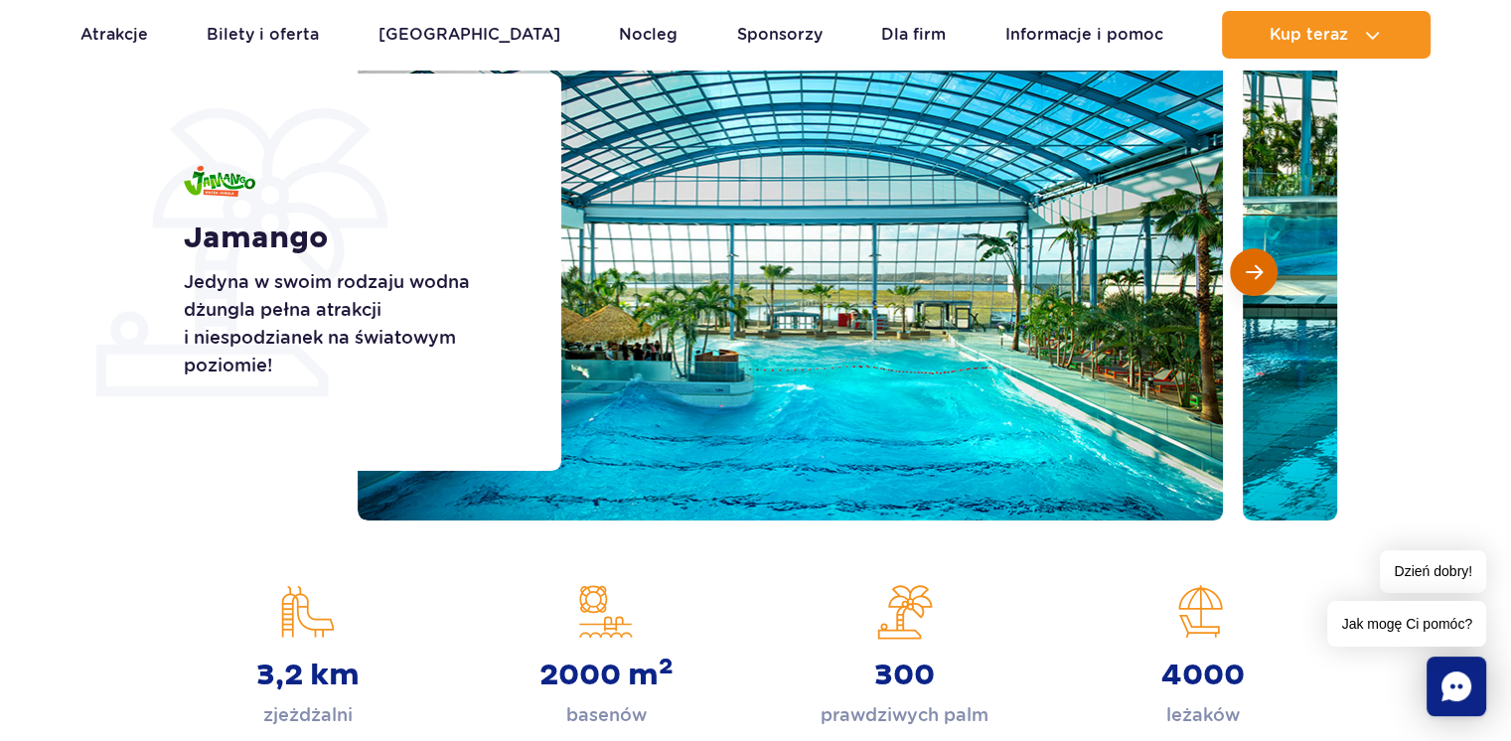
click at [1263, 261] on button "Następny slajd" at bounding box center [1254, 272] width 48 height 48
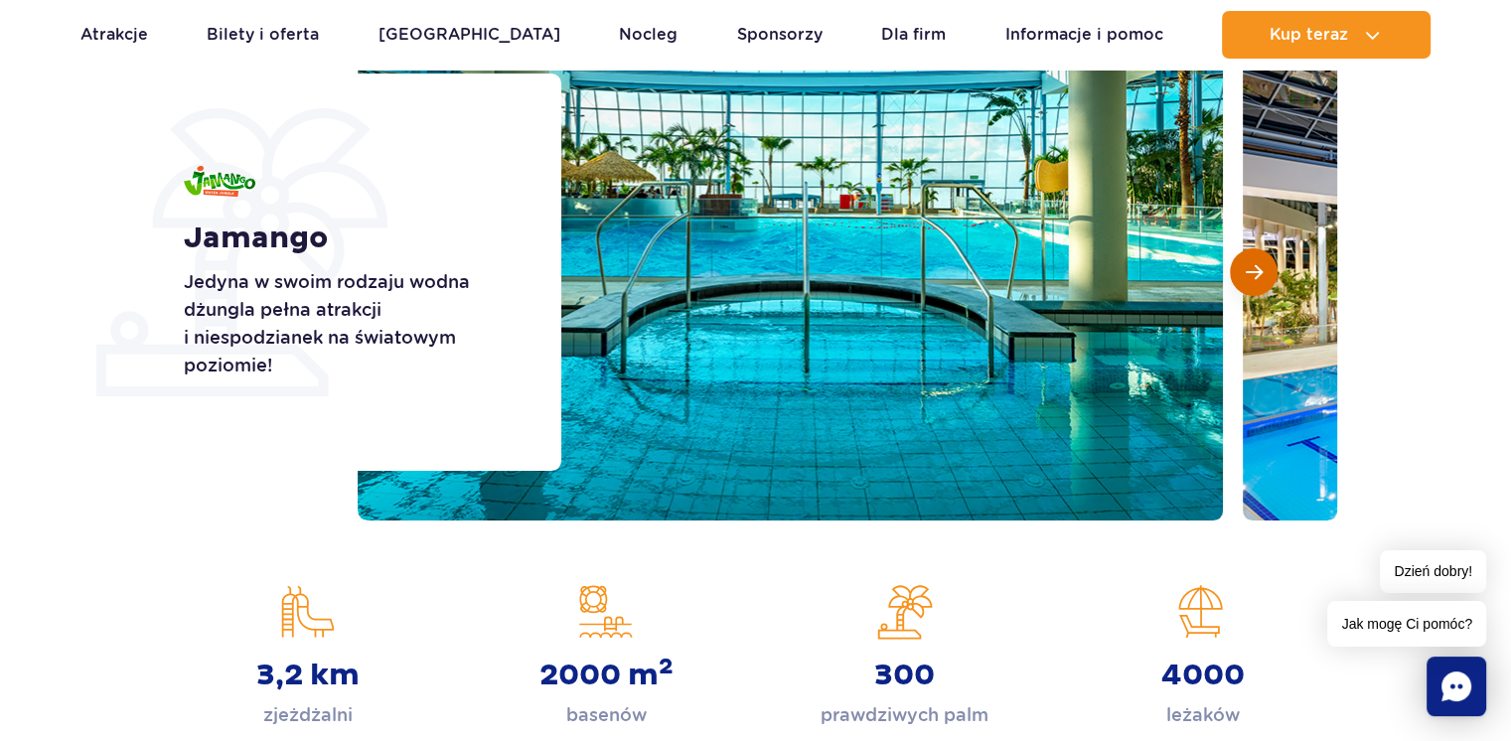
click at [1263, 261] on button "Następny slajd" at bounding box center [1254, 272] width 48 height 48
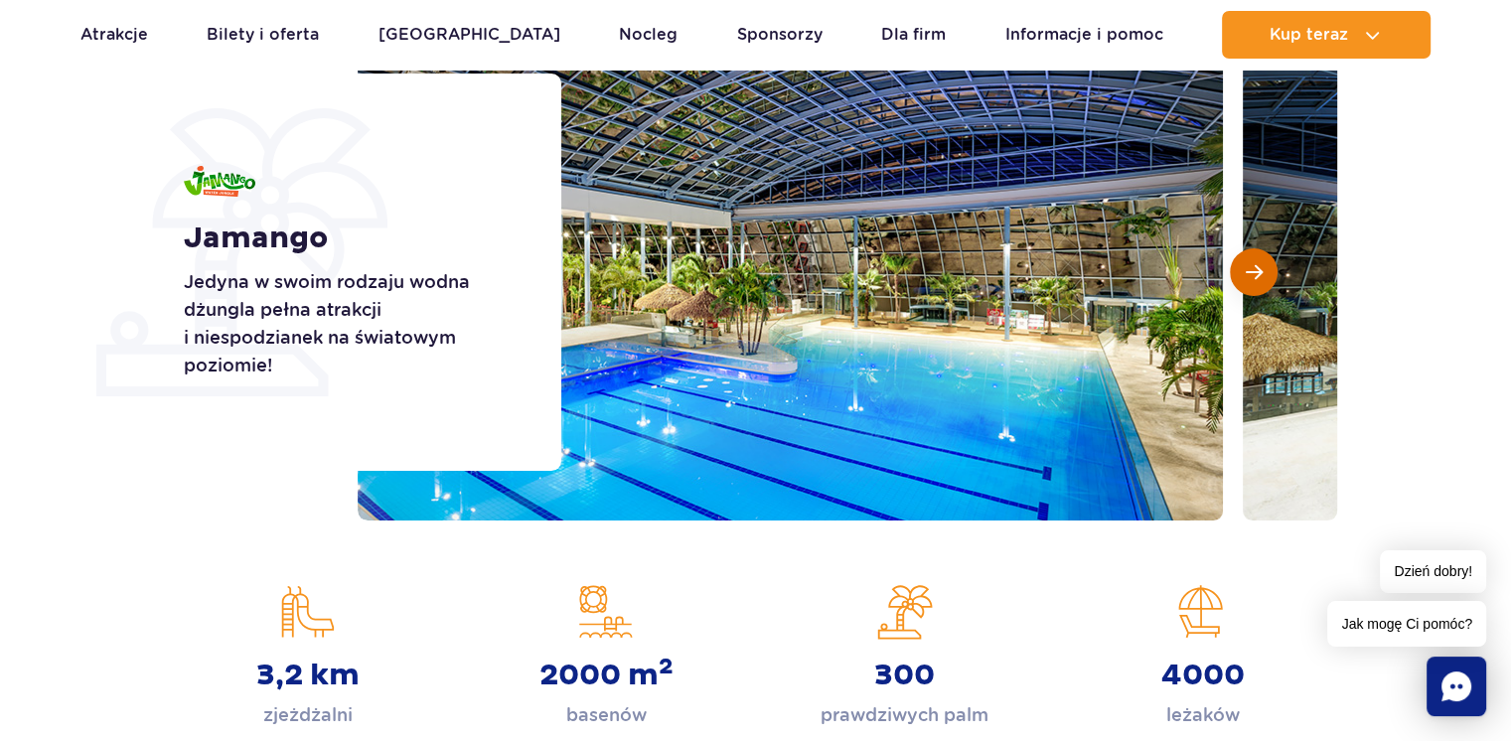
click at [1263, 261] on button "Następny slajd" at bounding box center [1254, 272] width 48 height 48
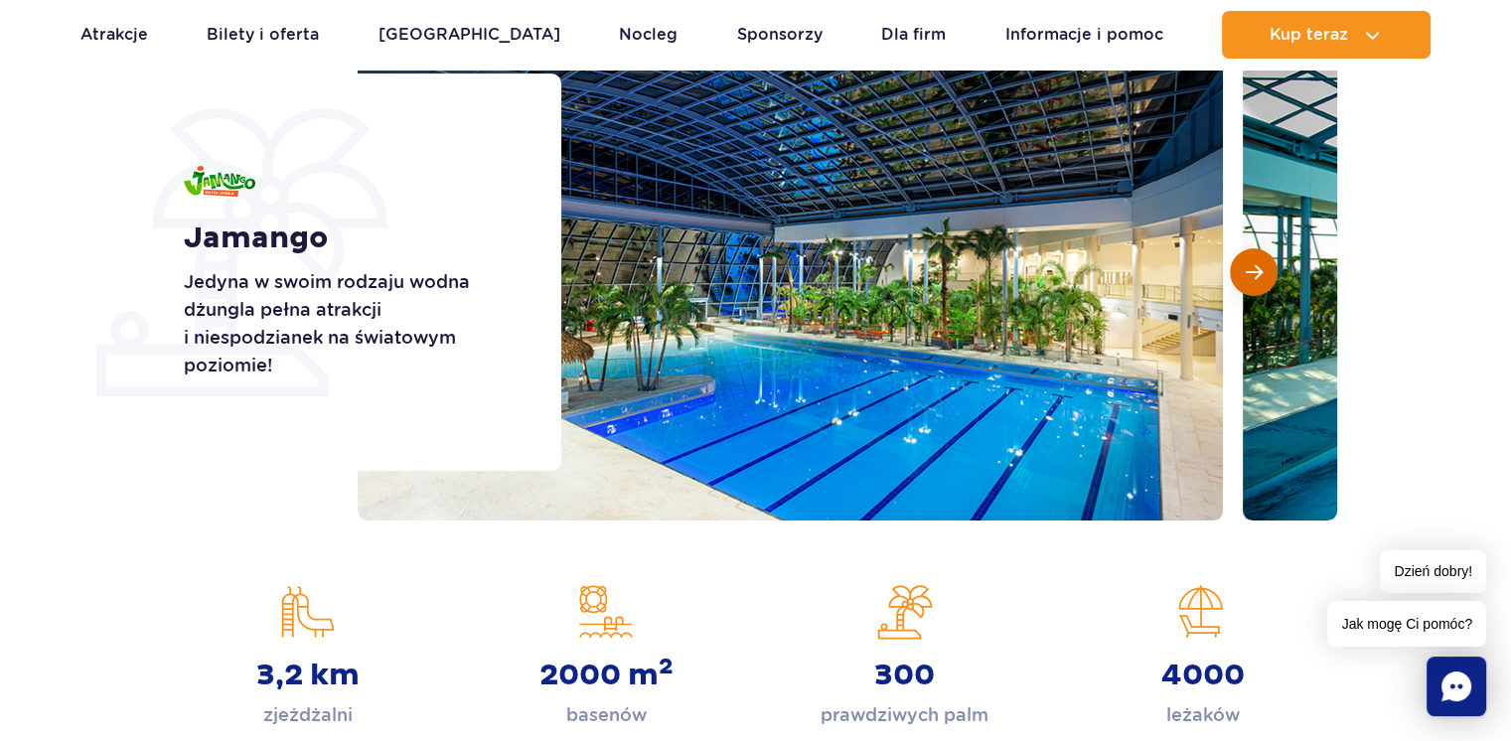
click at [1263, 261] on button "Następny slajd" at bounding box center [1254, 272] width 48 height 48
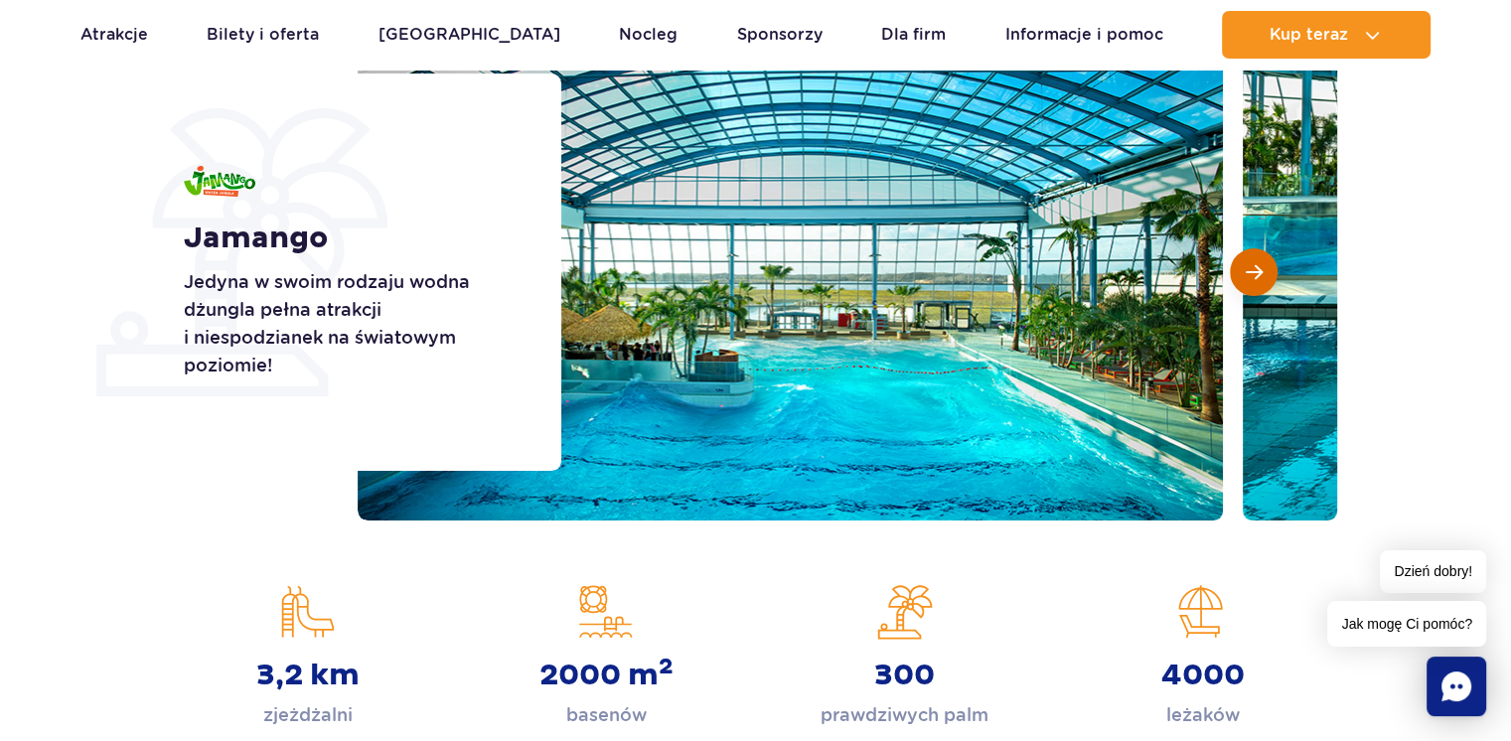
click at [1263, 261] on button "Następny slajd" at bounding box center [1254, 272] width 48 height 48
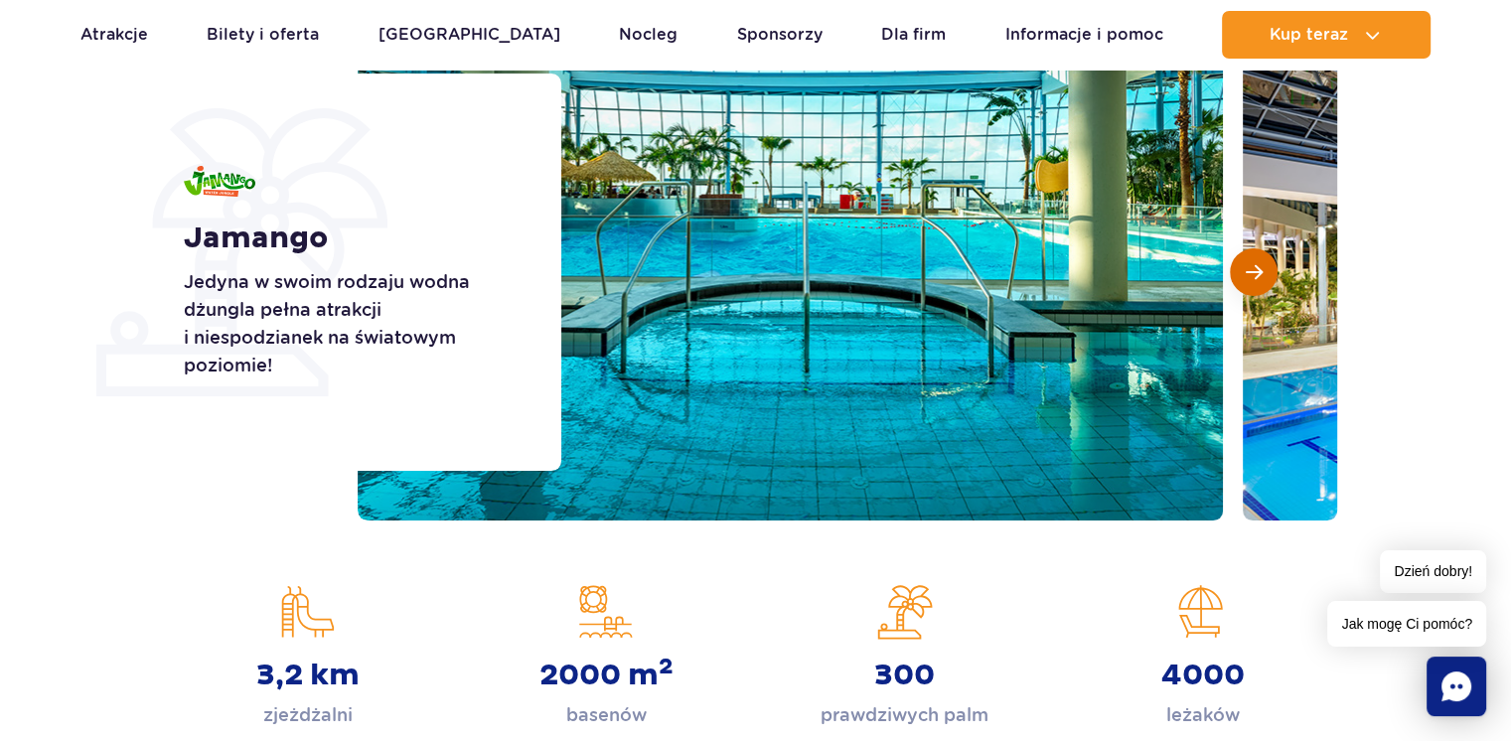
click at [1263, 261] on button "Następny slajd" at bounding box center [1254, 272] width 48 height 48
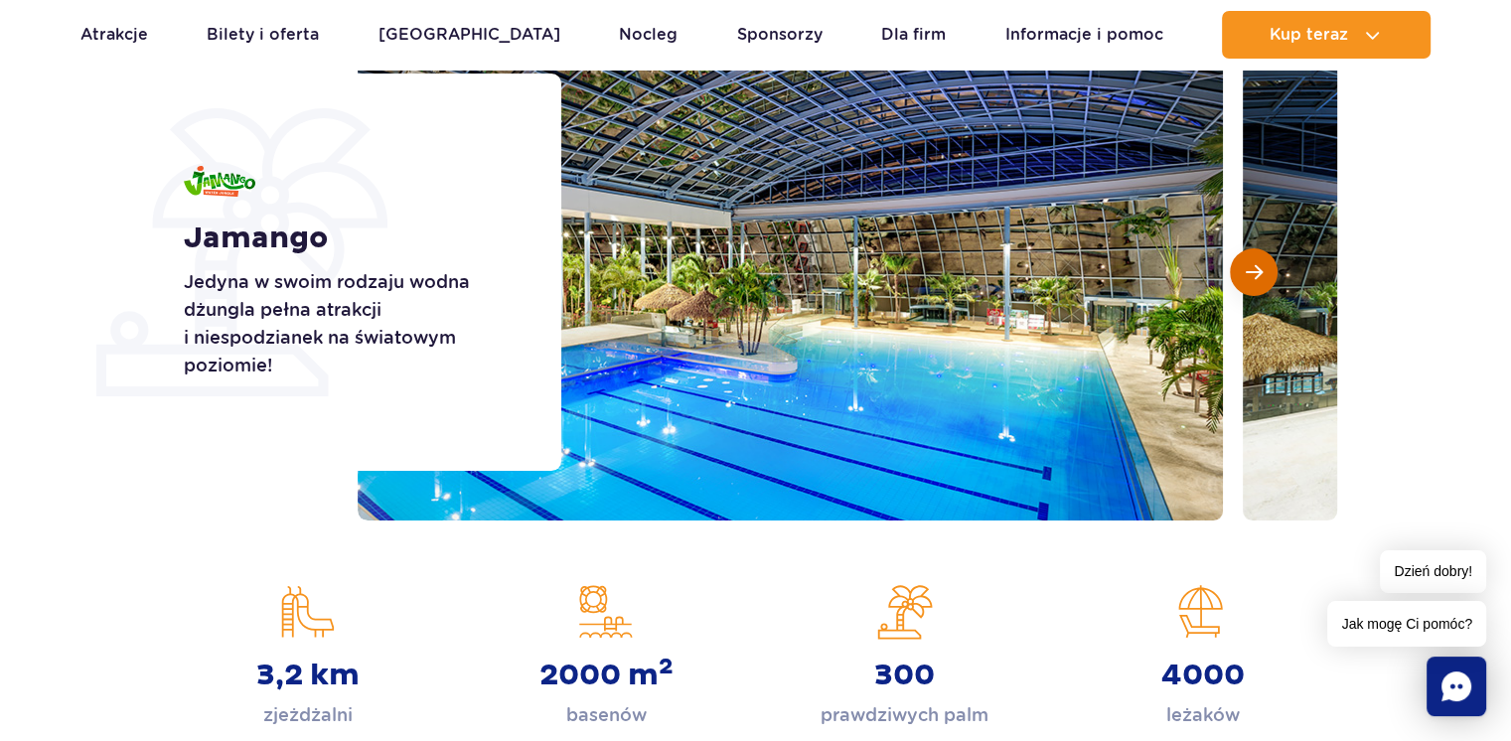
click at [1263, 261] on button "Następny slajd" at bounding box center [1254, 272] width 48 height 48
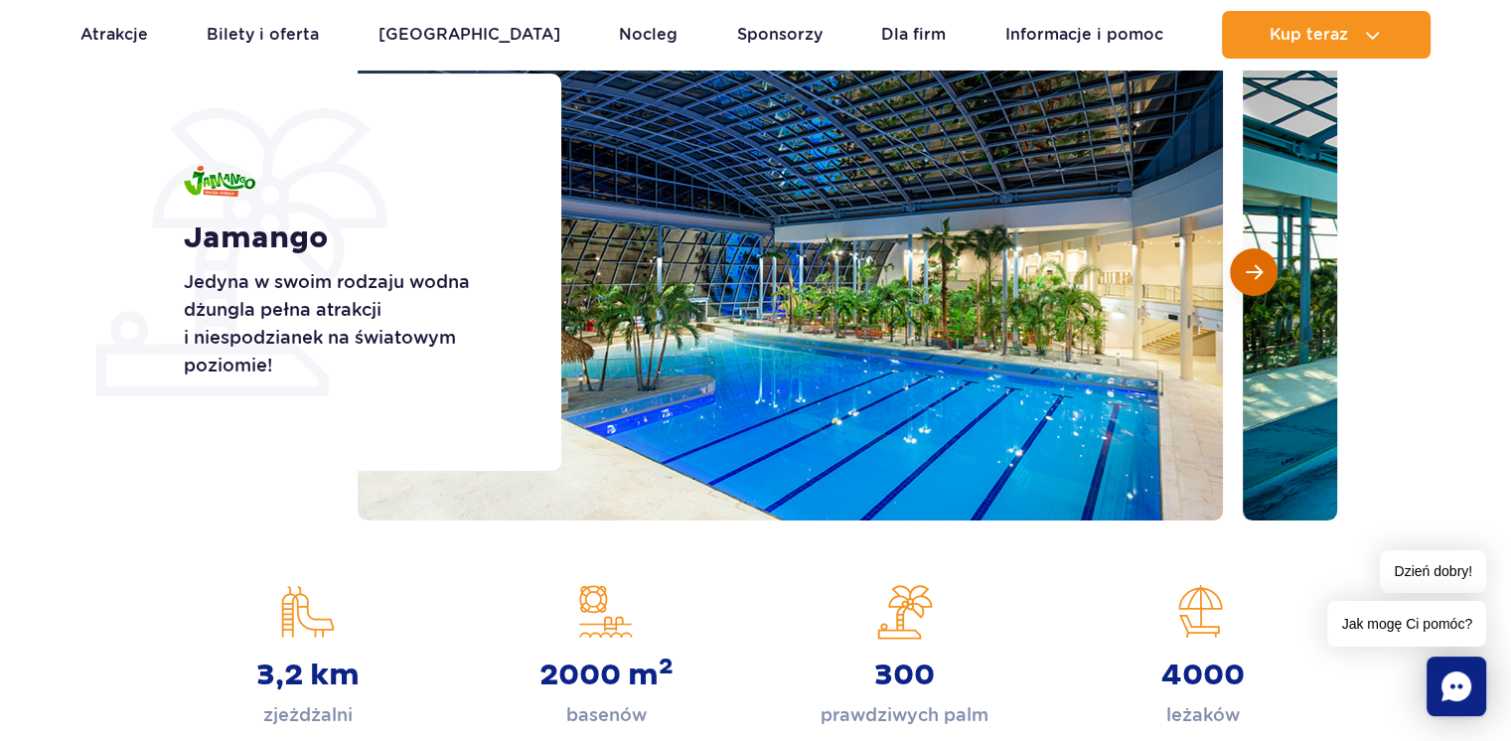
click at [1263, 261] on button "Następny slajd" at bounding box center [1254, 272] width 48 height 48
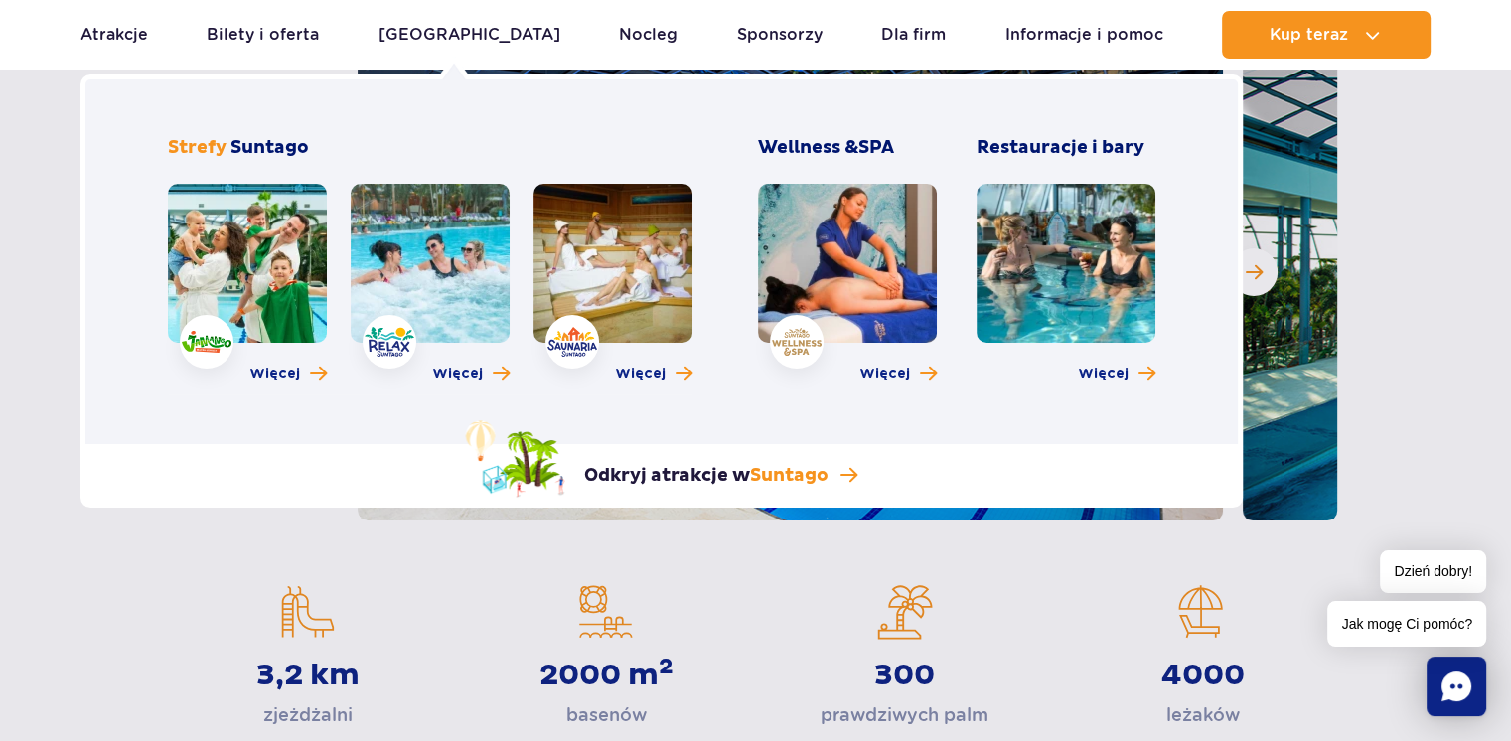
click at [433, 269] on link at bounding box center [430, 263] width 159 height 159
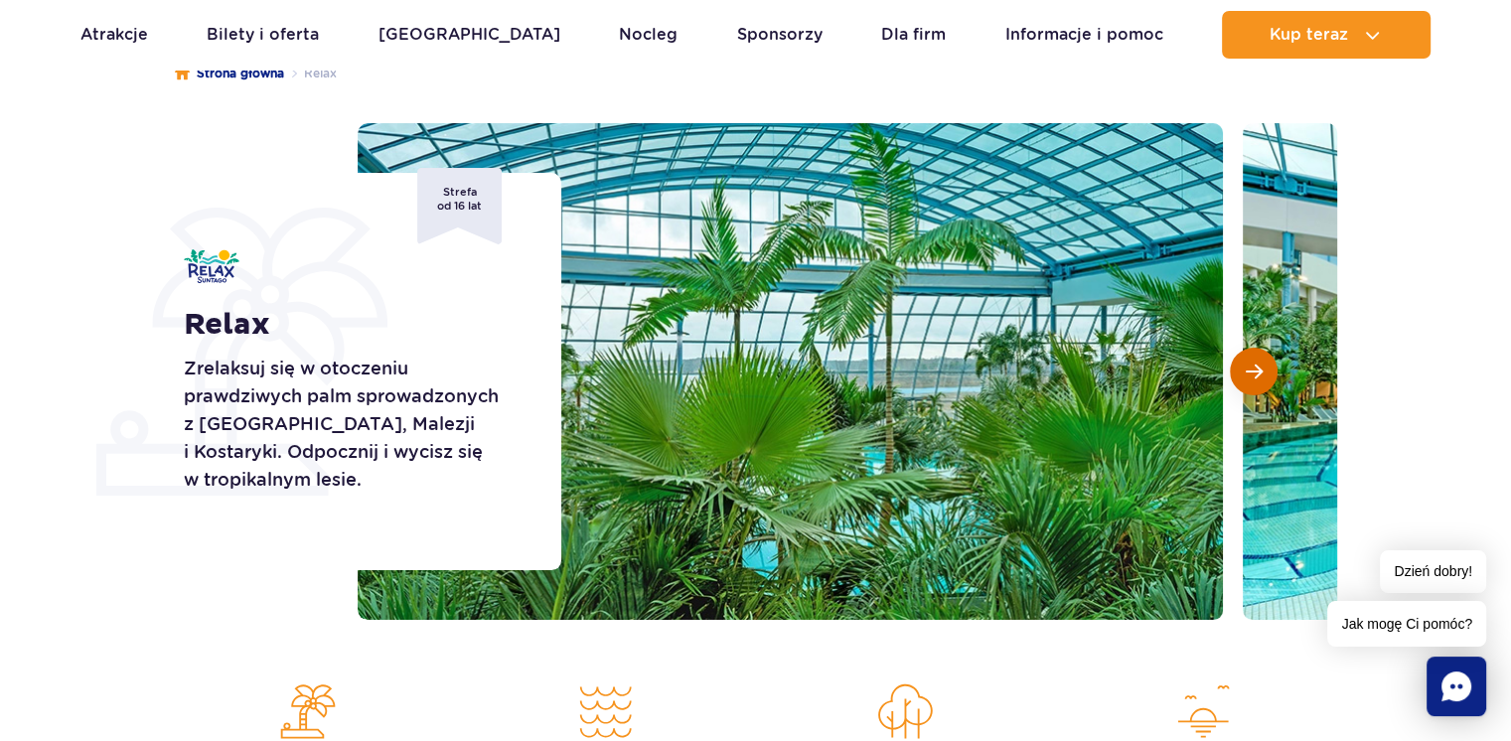
click at [1250, 375] on span "Następny slajd" at bounding box center [1253, 372] width 17 height 18
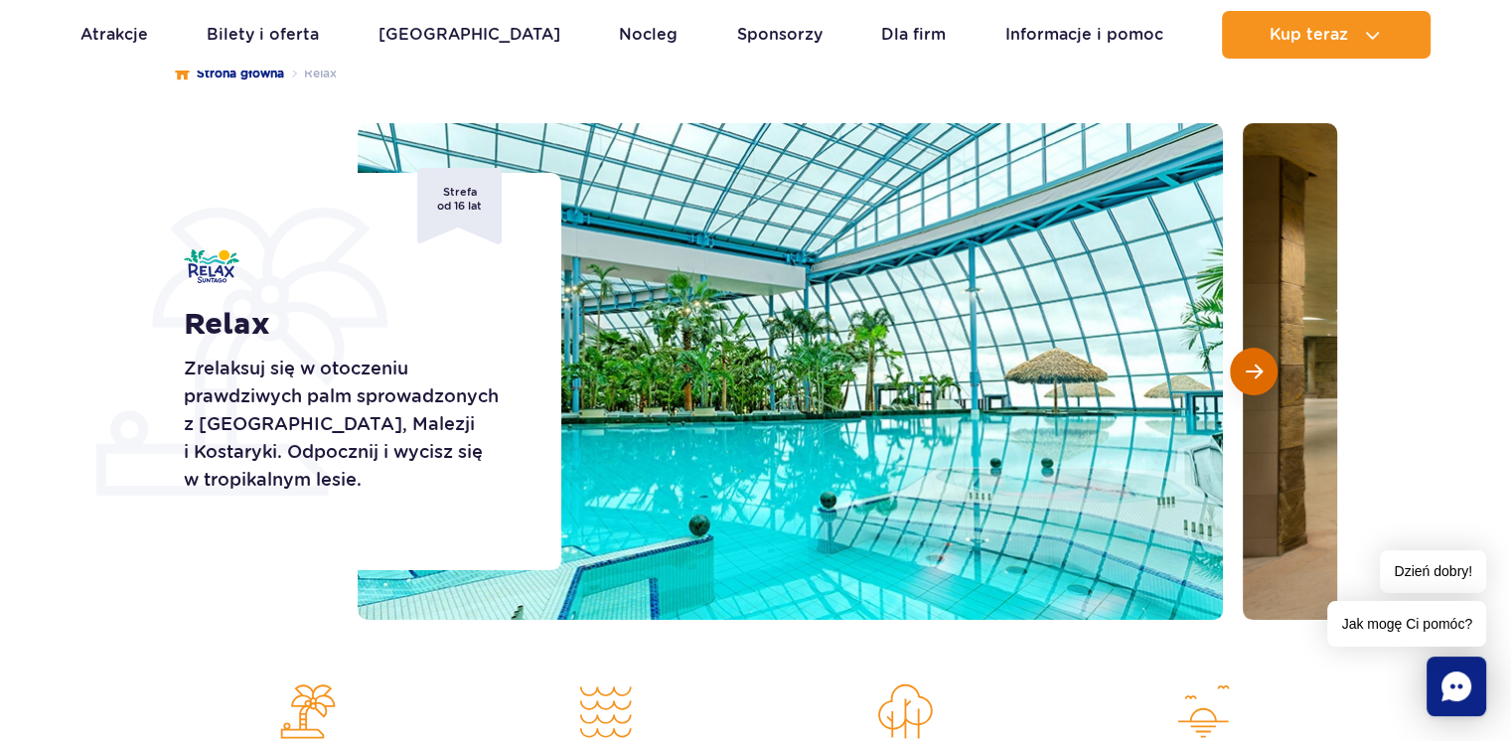
click at [1250, 375] on span "Następny slajd" at bounding box center [1253, 372] width 17 height 18
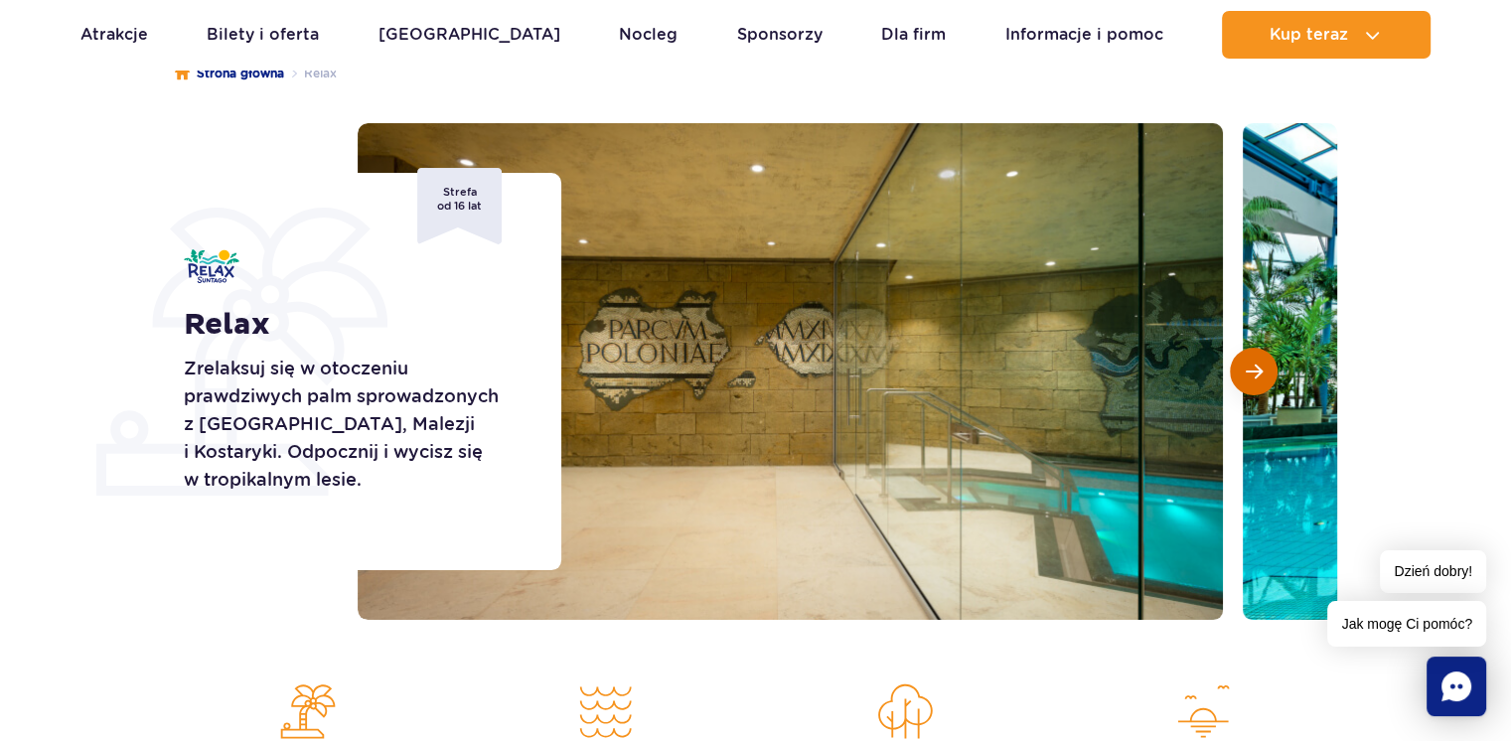
click at [1250, 375] on span "Następny slajd" at bounding box center [1253, 372] width 17 height 18
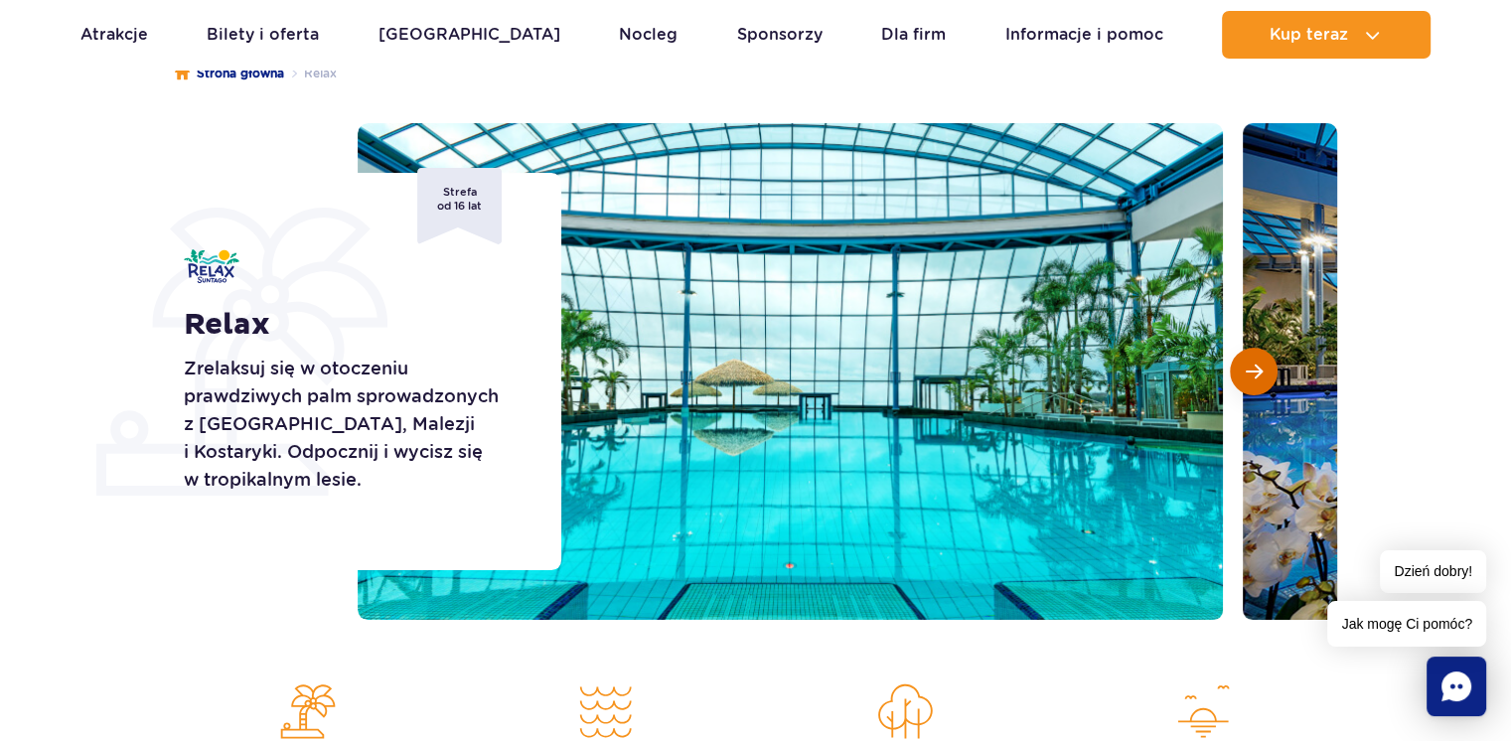
click at [1250, 375] on span "Następny slajd" at bounding box center [1253, 372] width 17 height 18
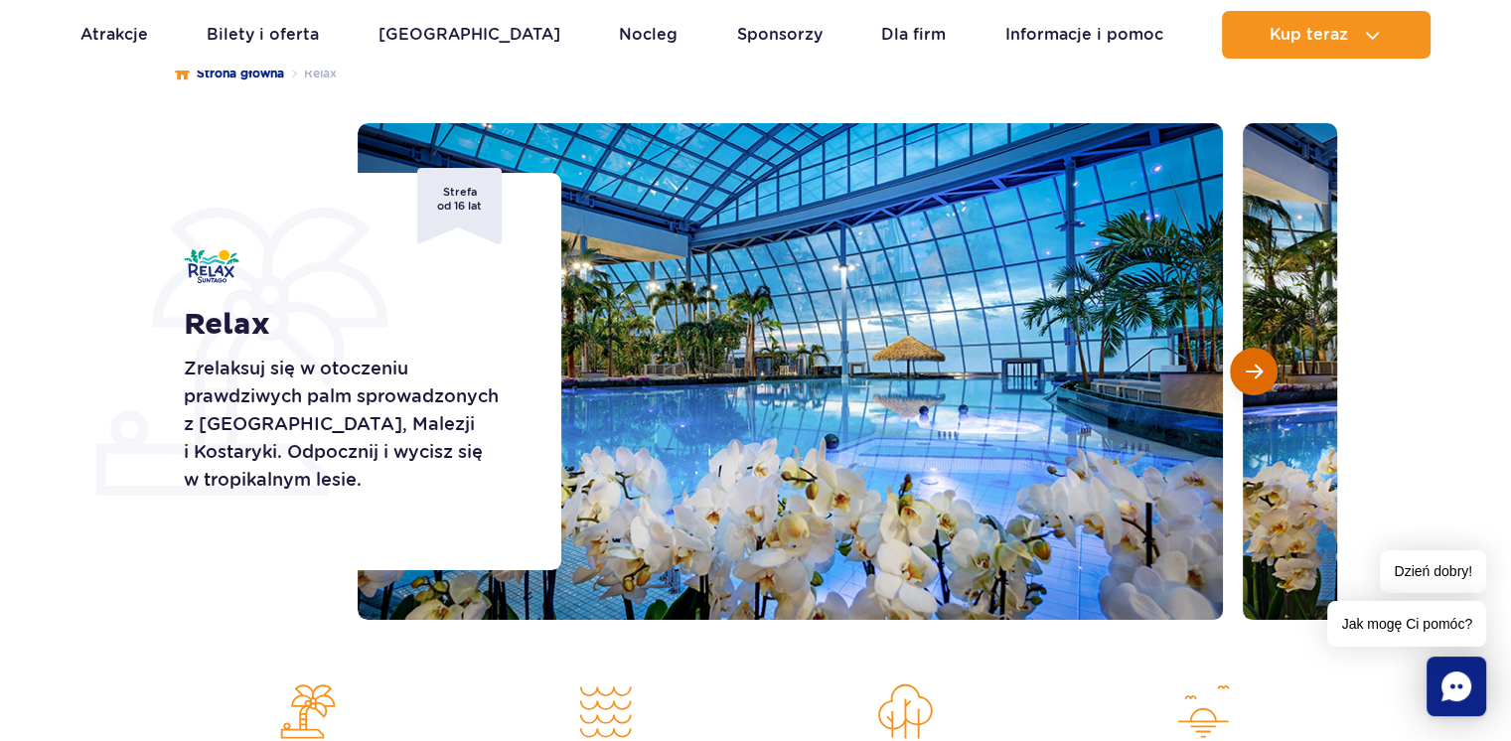
click at [1250, 375] on span "Następny slajd" at bounding box center [1253, 372] width 17 height 18
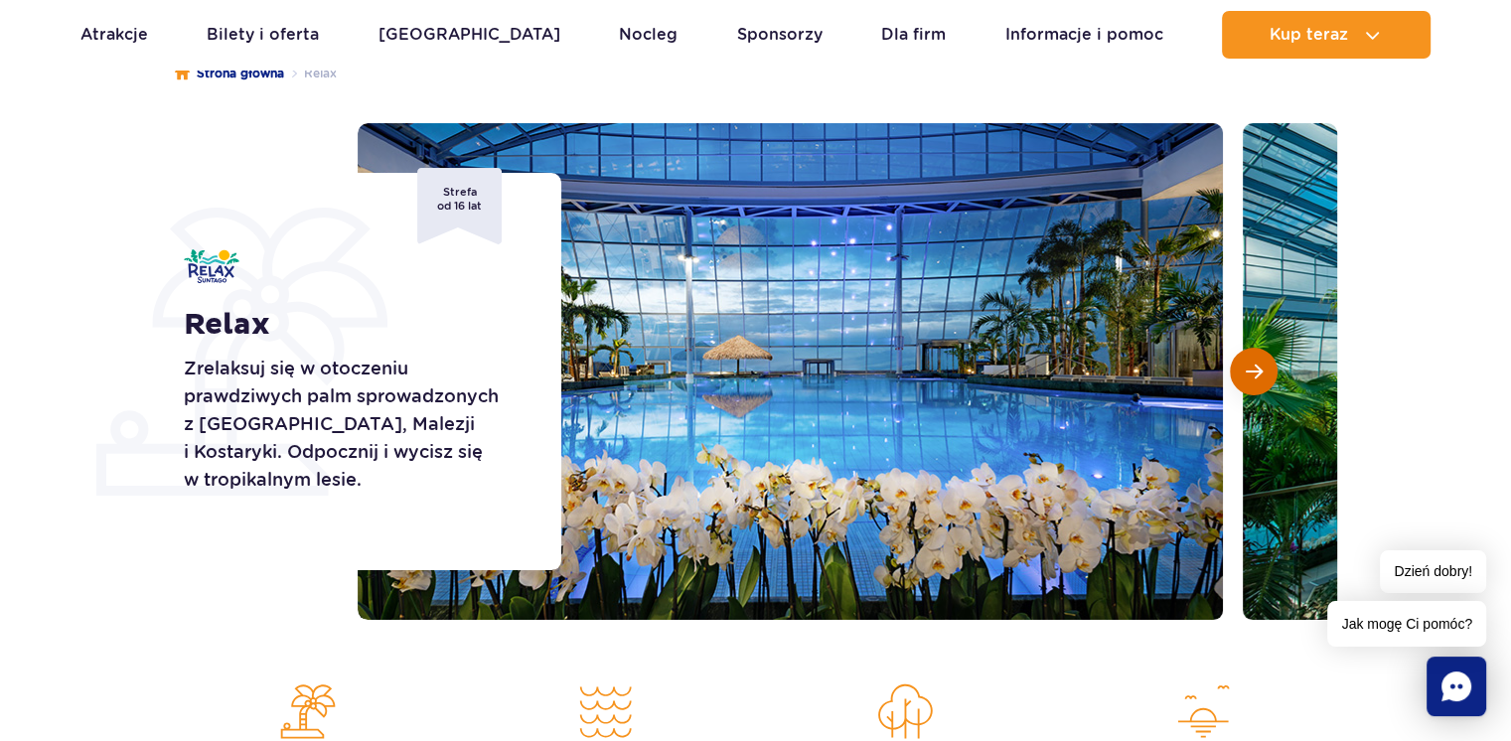
click at [1250, 375] on span "Następny slajd" at bounding box center [1253, 372] width 17 height 18
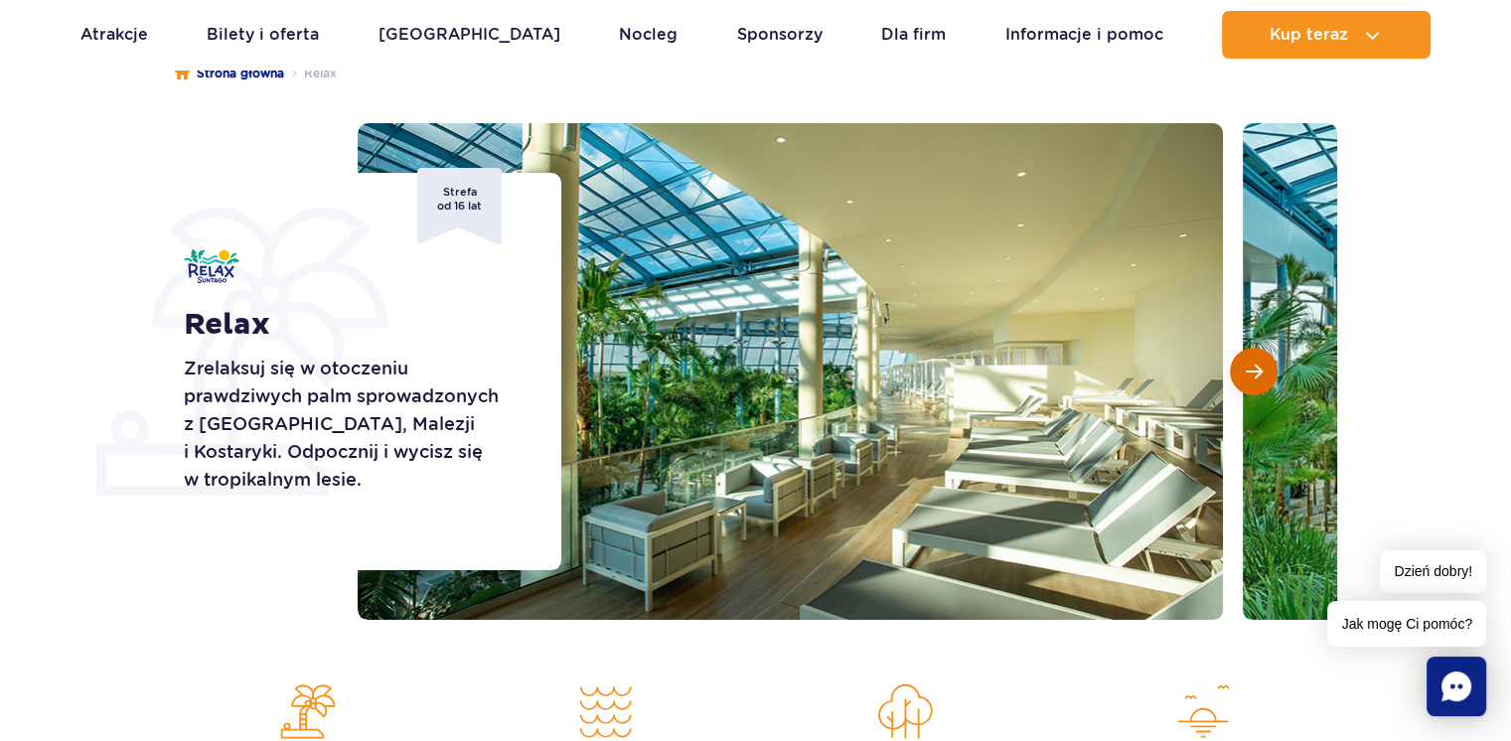
click at [1250, 375] on span "Następny slajd" at bounding box center [1253, 372] width 17 height 18
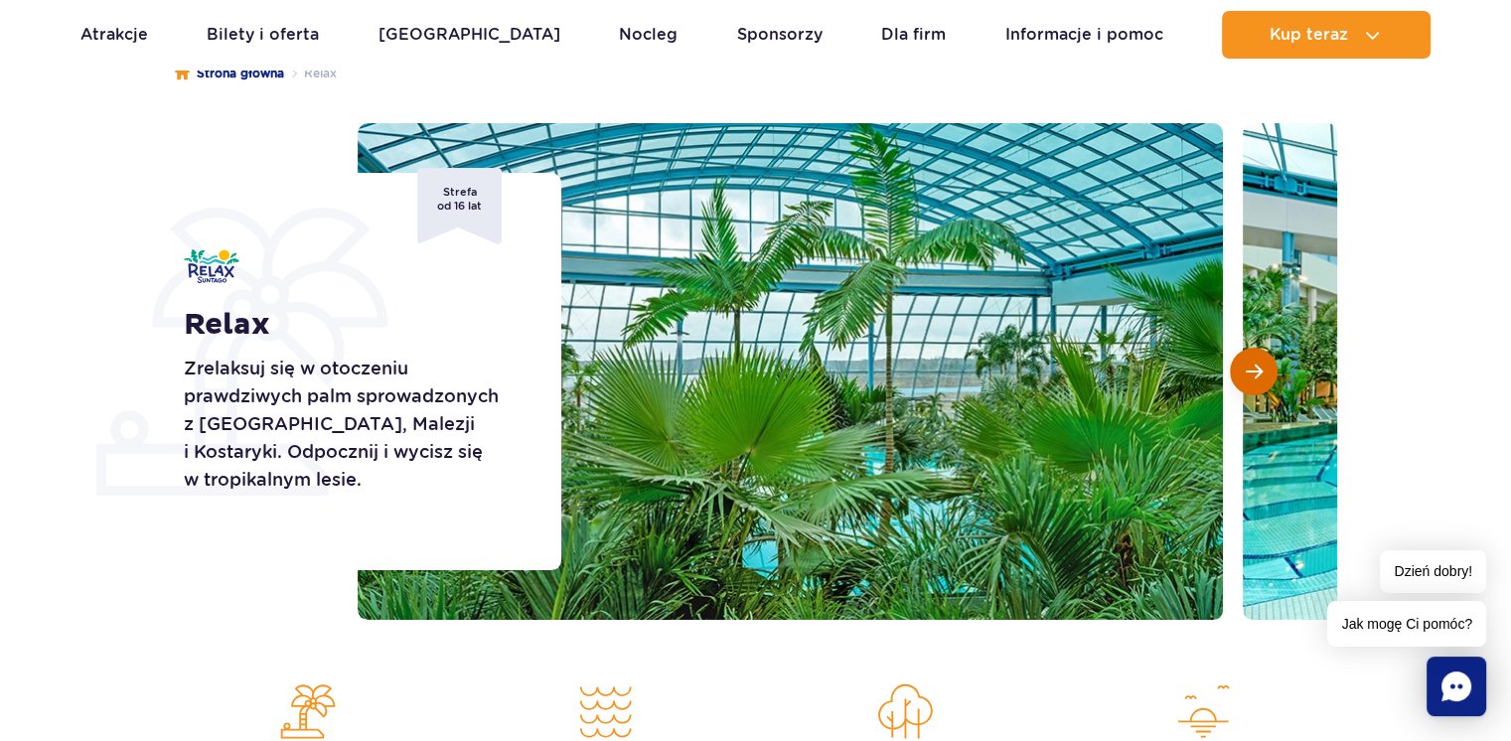
click at [1250, 375] on span "Następny slajd" at bounding box center [1253, 372] width 17 height 18
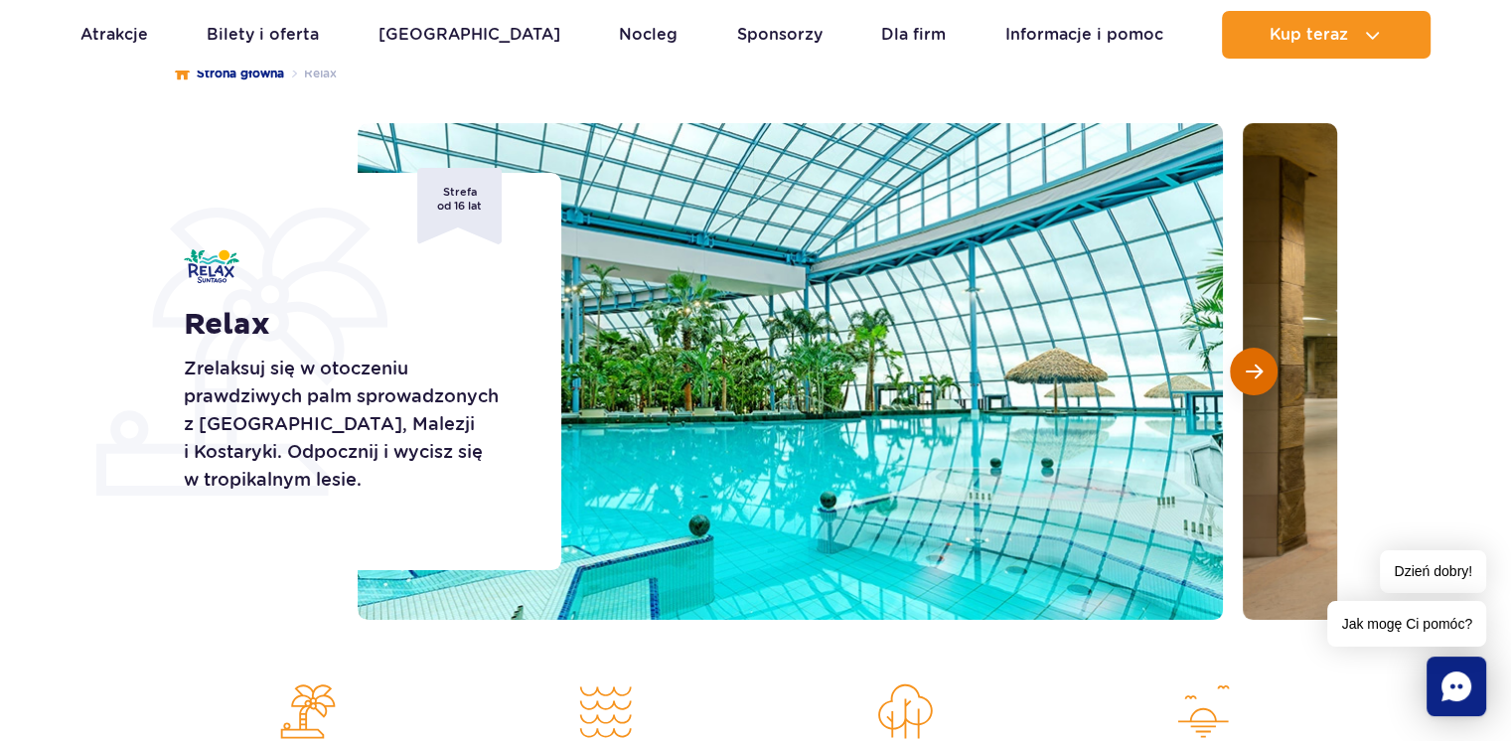
click at [1250, 375] on span "Następny slajd" at bounding box center [1253, 372] width 17 height 18
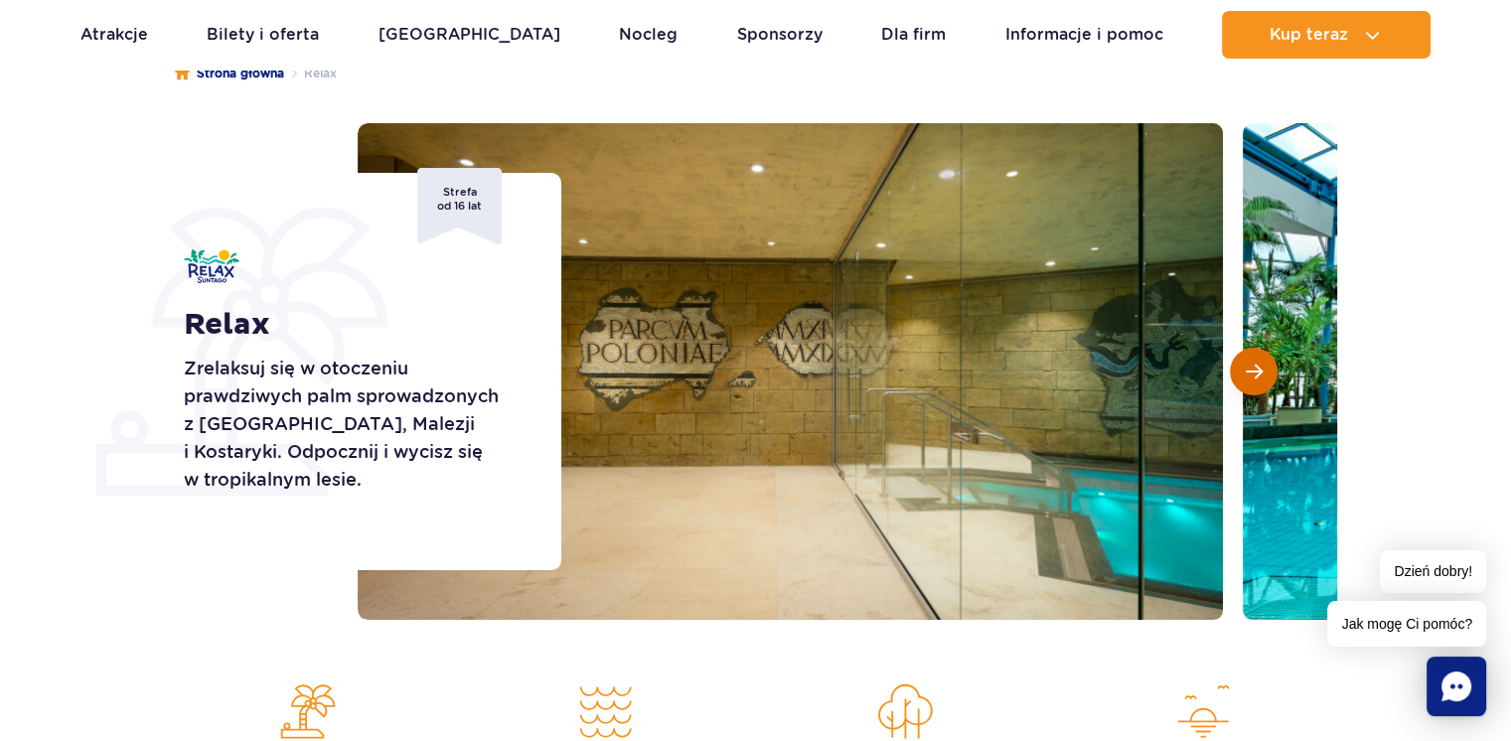
click at [1250, 375] on span "Następny slajd" at bounding box center [1253, 372] width 17 height 18
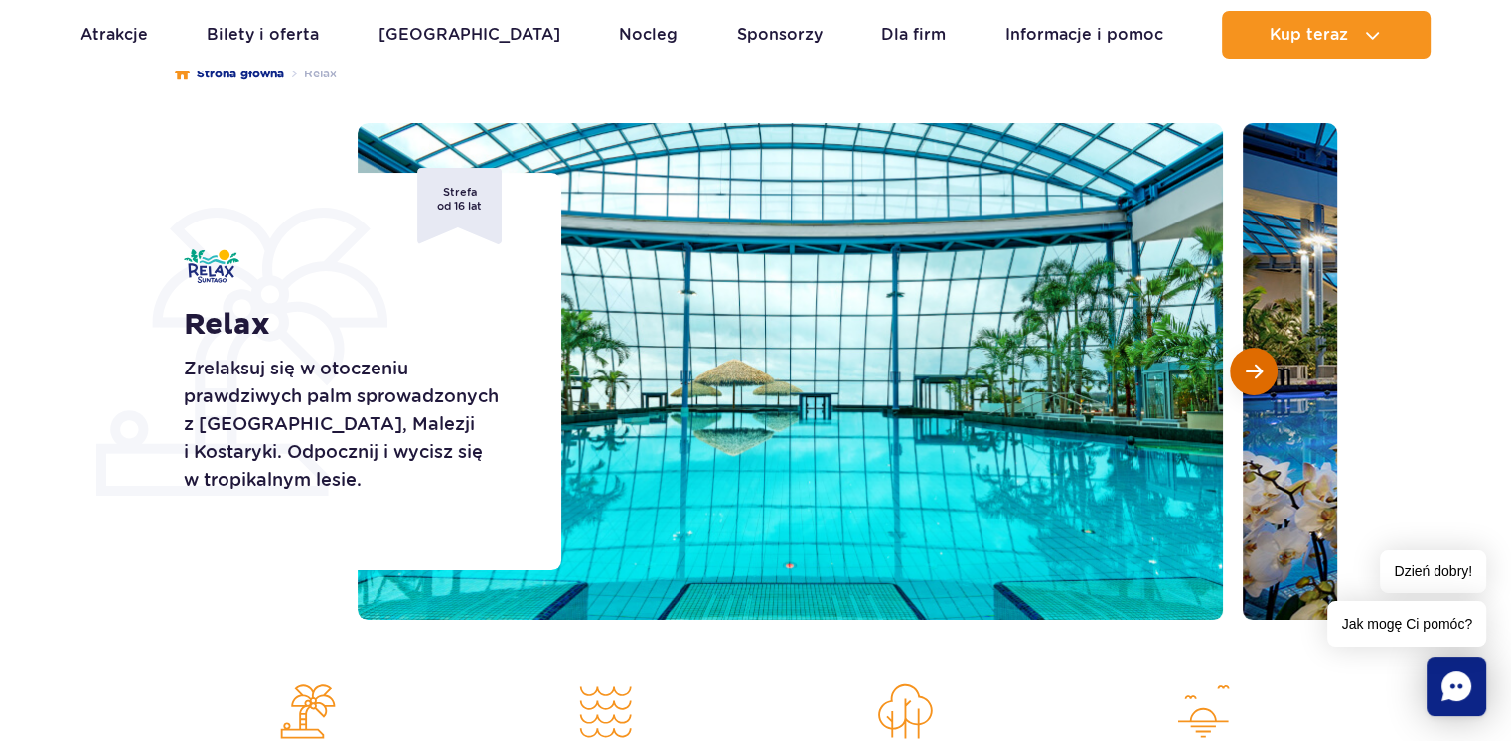
click at [1250, 375] on span "Następny slajd" at bounding box center [1253, 372] width 17 height 18
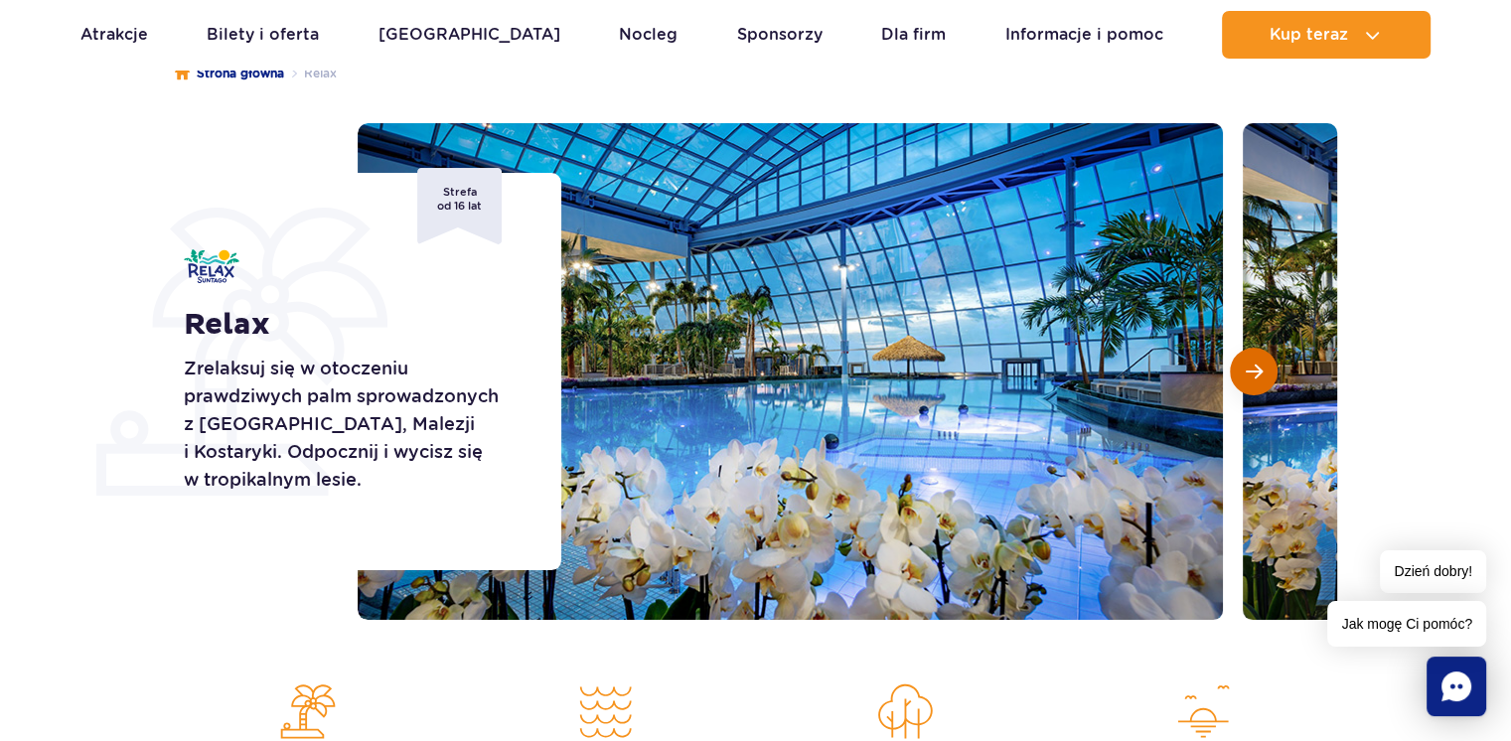
click at [1250, 375] on span "Następny slajd" at bounding box center [1253, 372] width 17 height 18
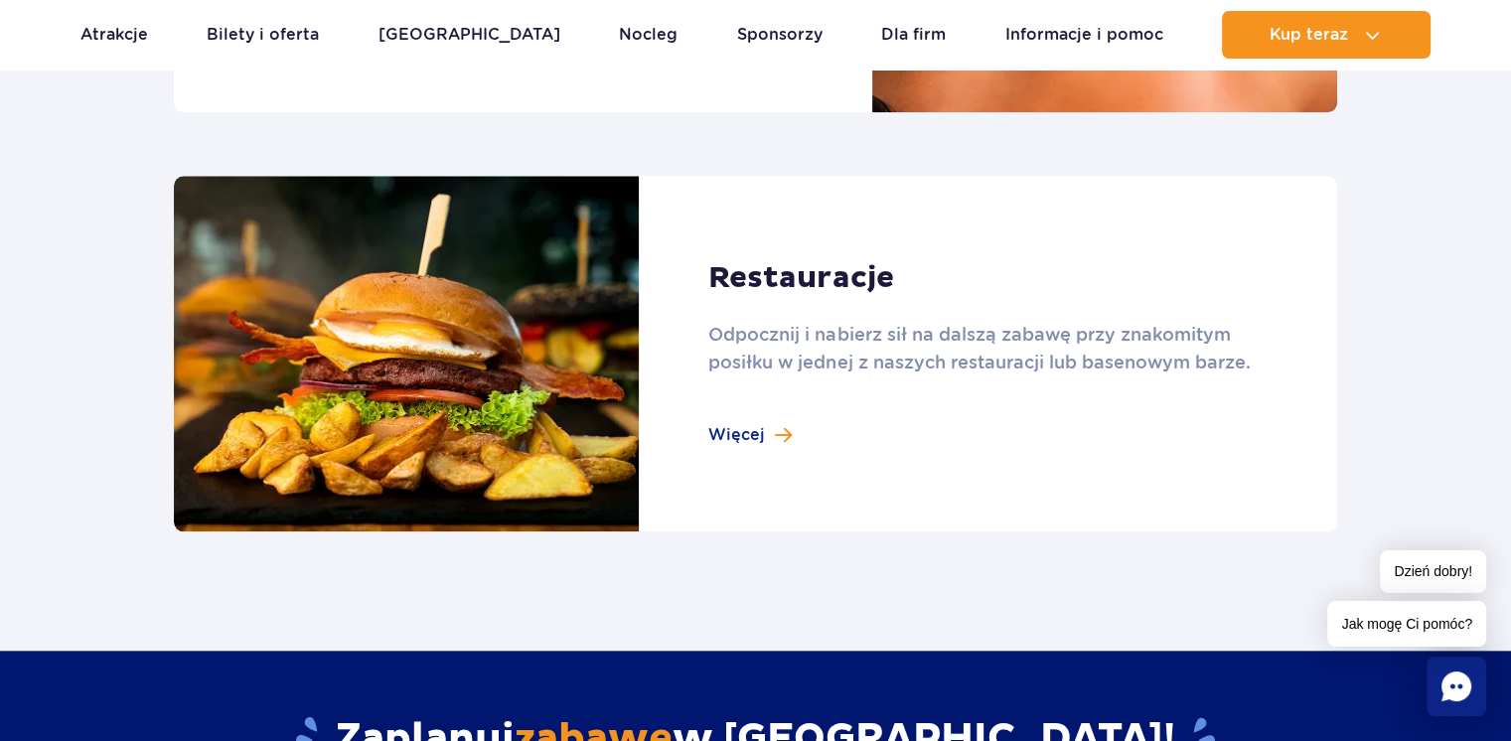
scroll to position [1986, 0]
